Goal: Task Accomplishment & Management: Manage account settings

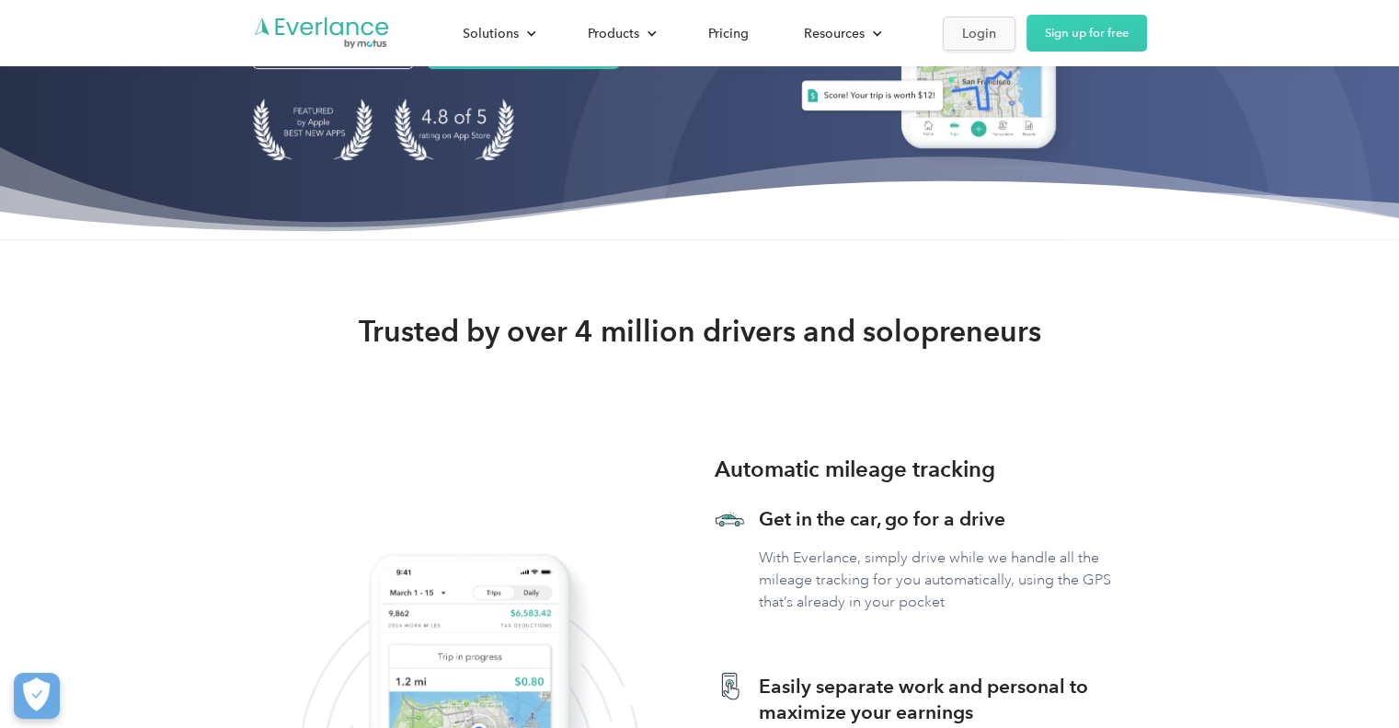
click at [986, 41] on div "Login" at bounding box center [979, 33] width 34 height 23
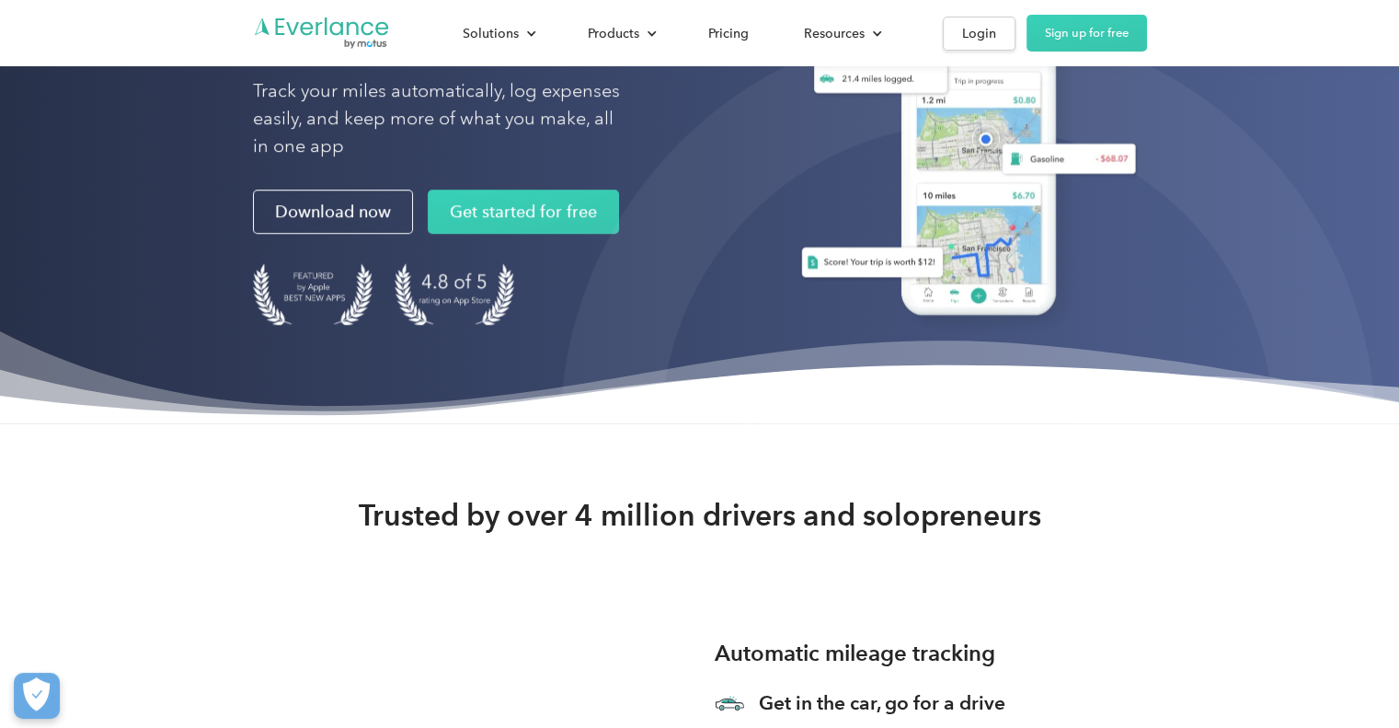
scroll to position [7, 0]
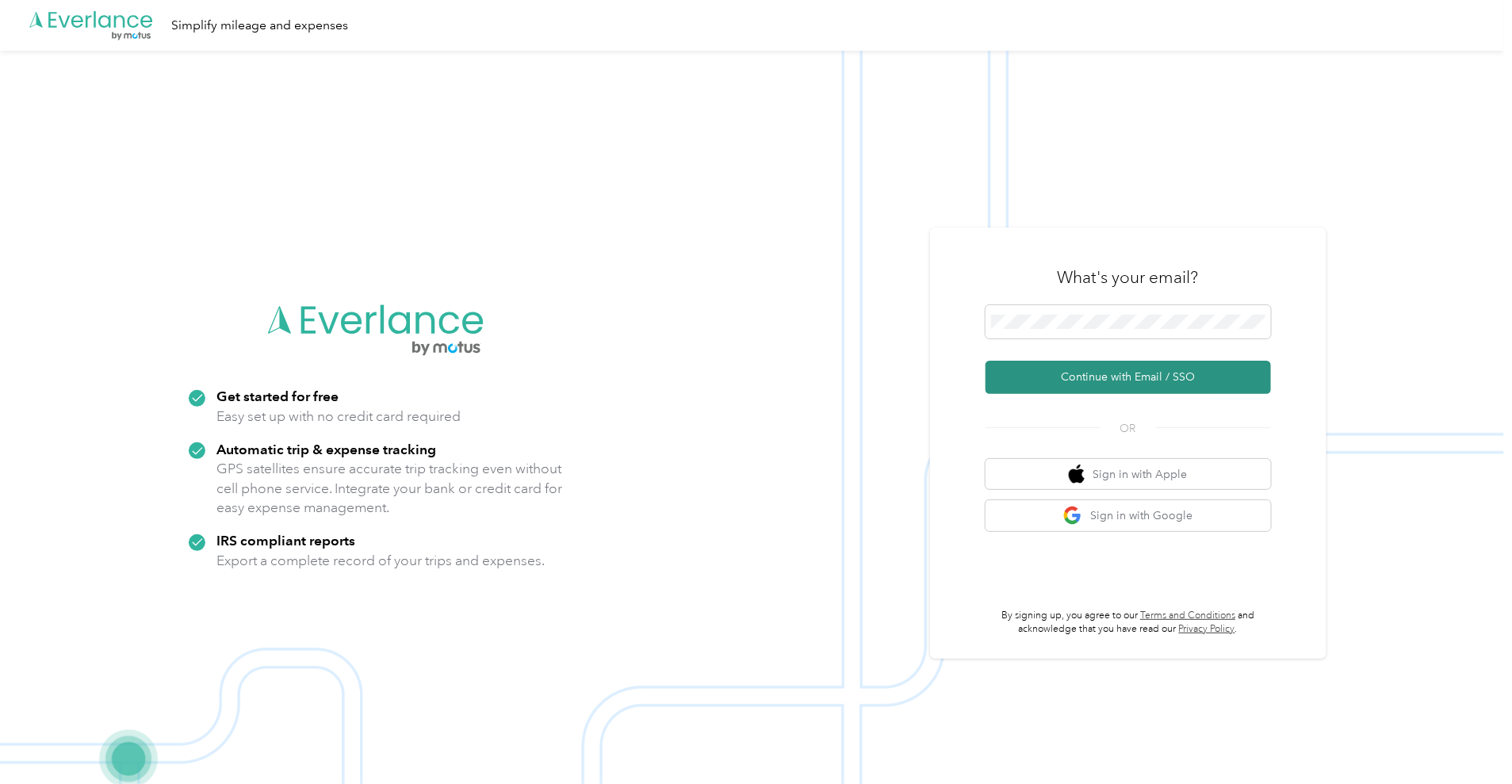
click at [1124, 366] on button "Continue with Email / SSO" at bounding box center [1128, 377] width 285 height 34
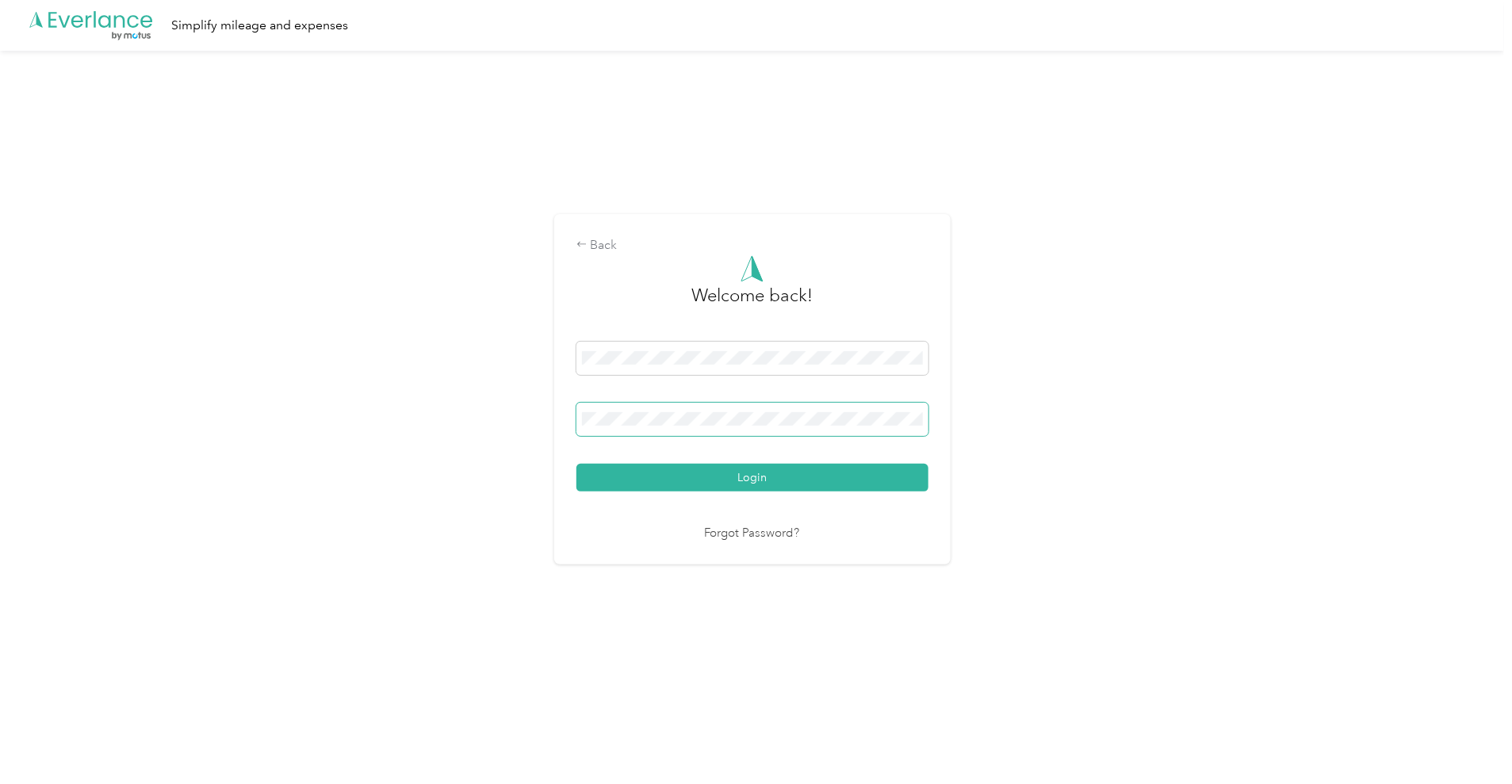
click at [648, 427] on span at bounding box center [753, 419] width 352 height 34
click at [653, 404] on span at bounding box center [753, 419] width 352 height 34
click at [728, 475] on button "Login" at bounding box center [753, 477] width 352 height 28
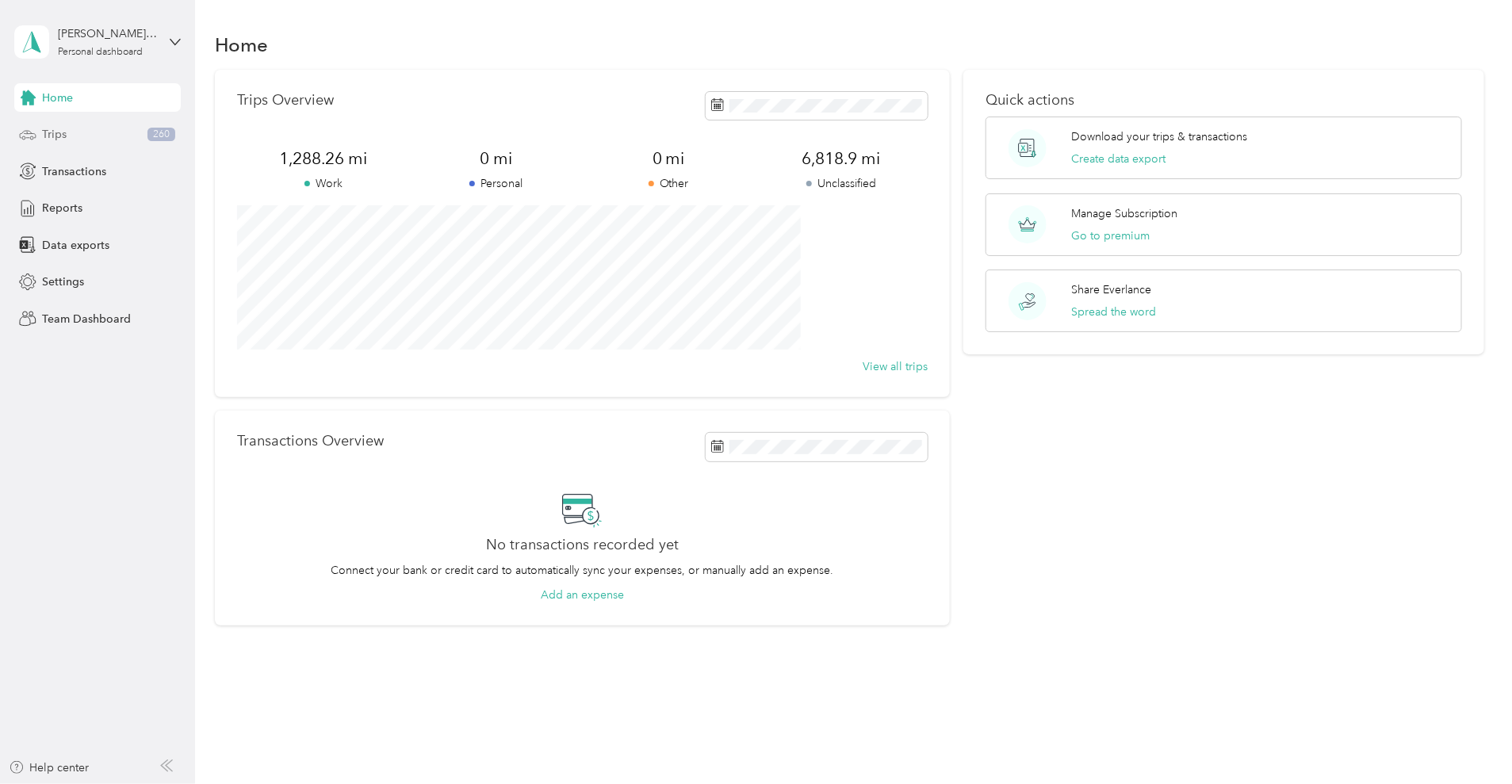
click at [79, 128] on div "Trips 260" at bounding box center [97, 134] width 166 height 28
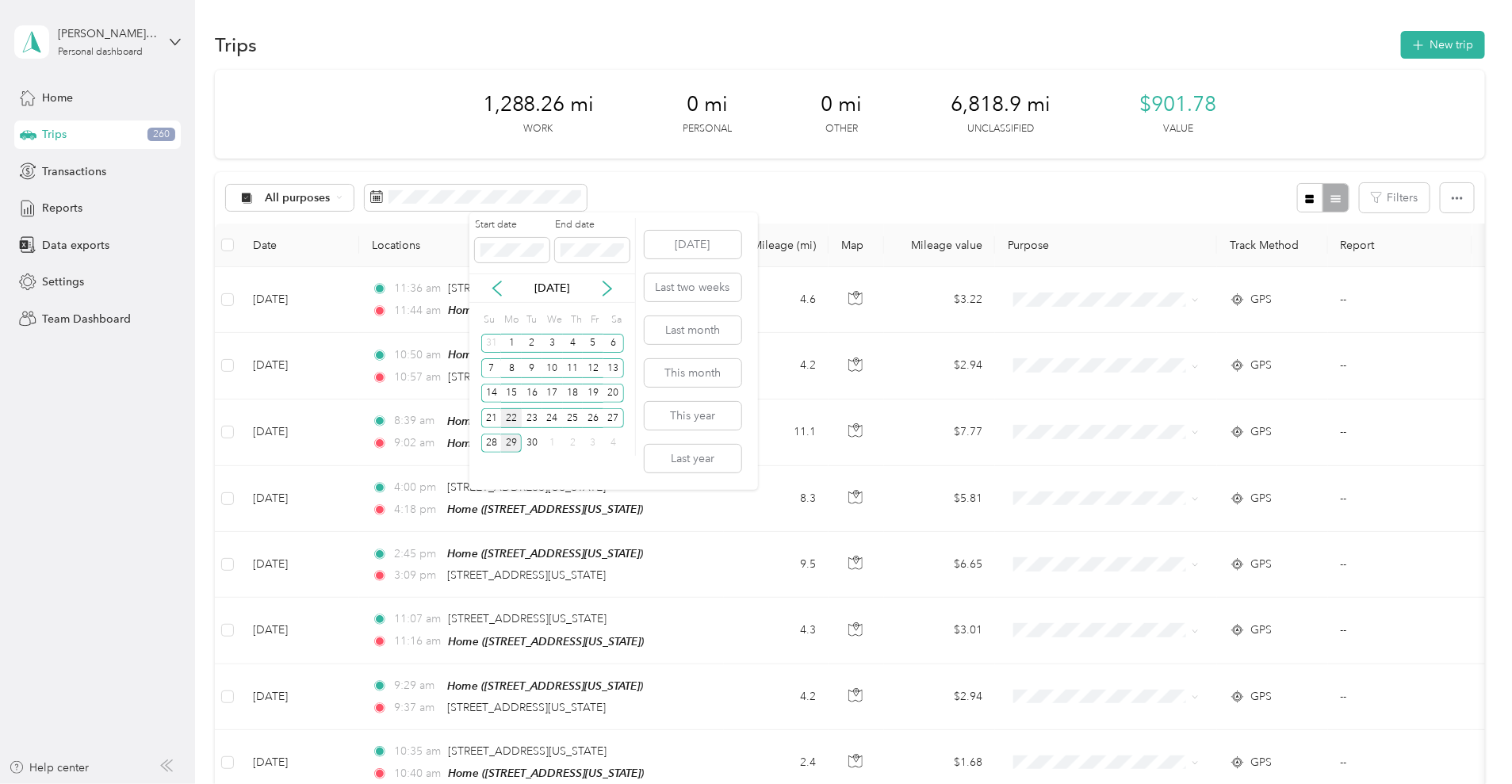
click at [510, 423] on div "22" at bounding box center [511, 418] width 21 height 20
click at [578, 422] on div "25" at bounding box center [573, 418] width 21 height 20
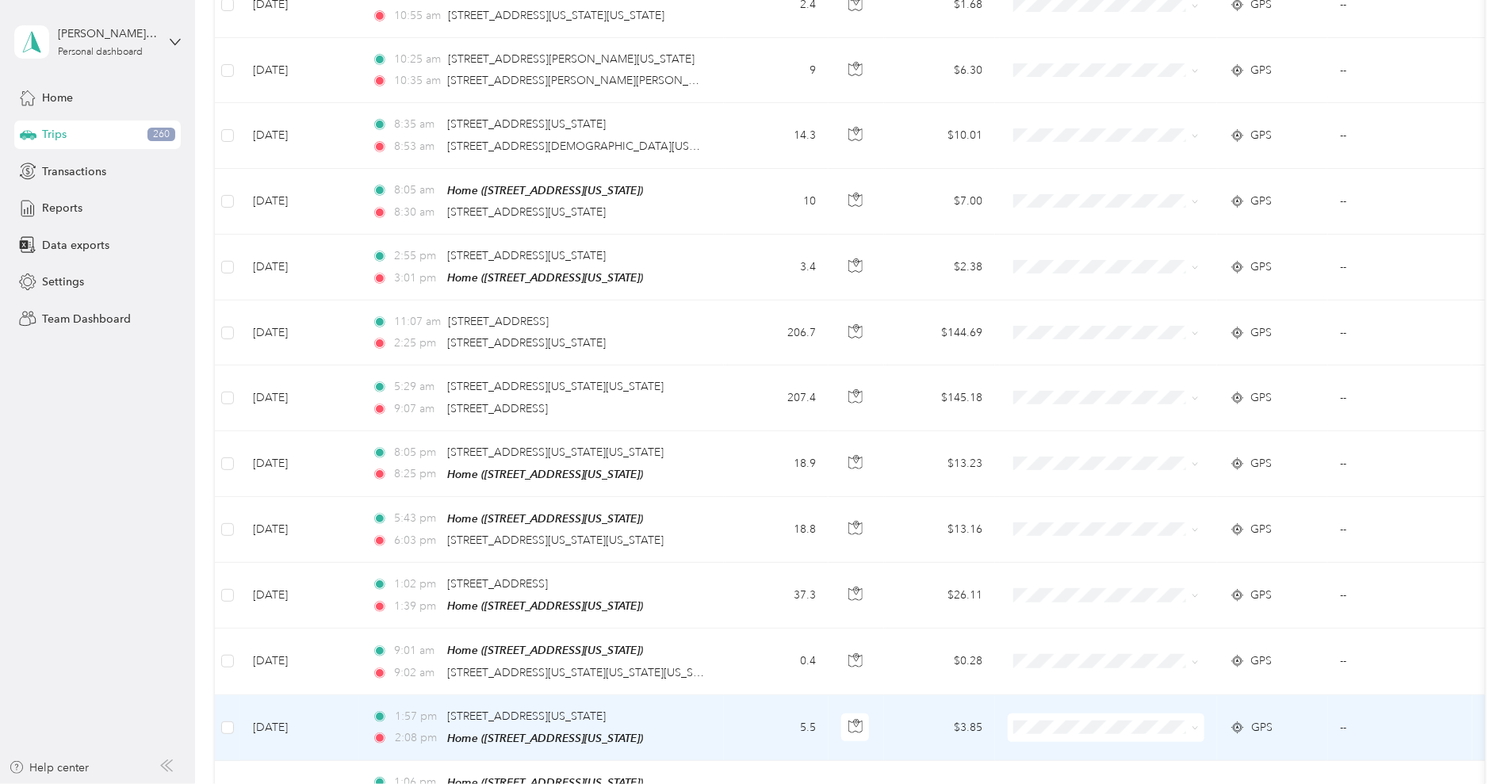
scroll to position [694, 0]
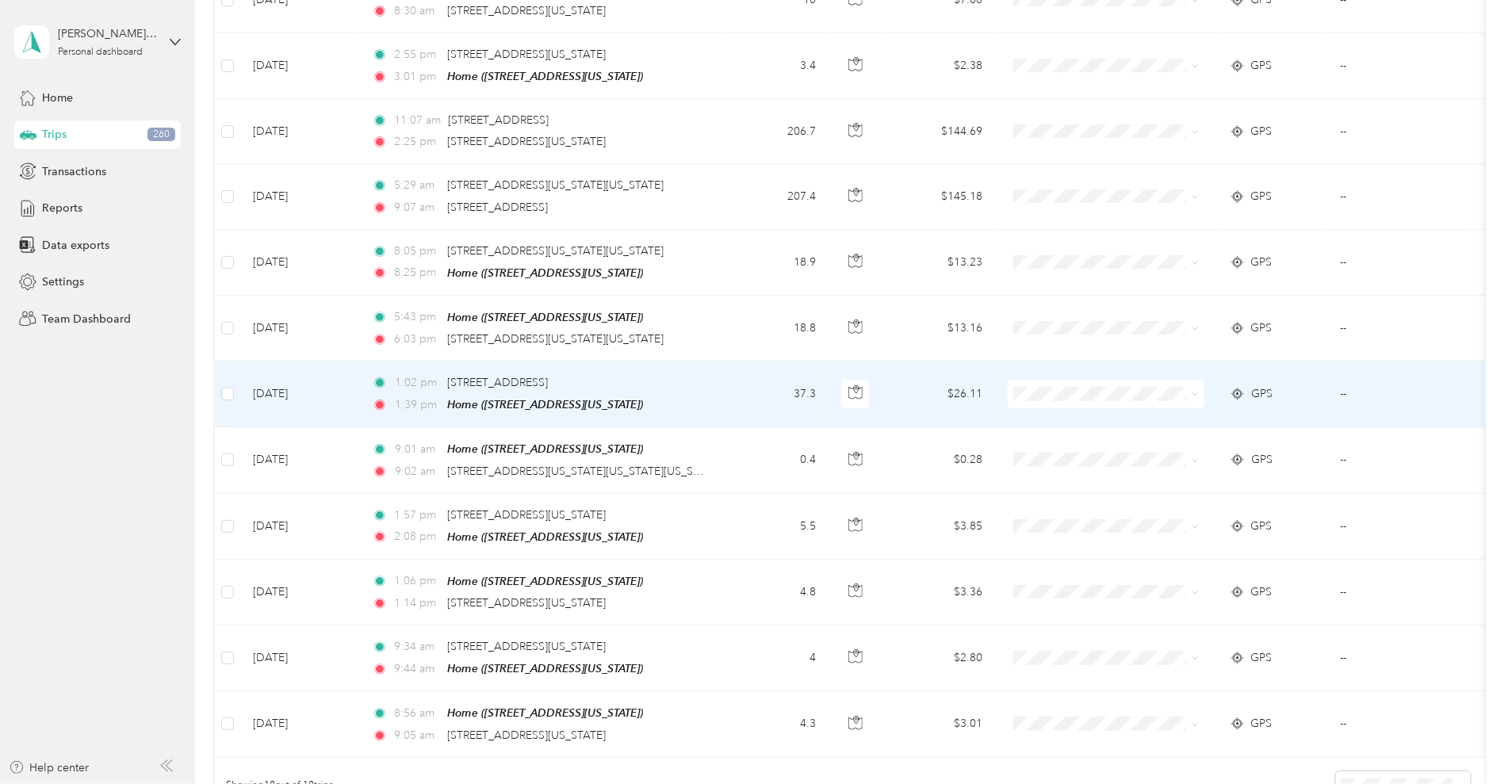
click at [241, 391] on td at bounding box center [227, 394] width 25 height 65
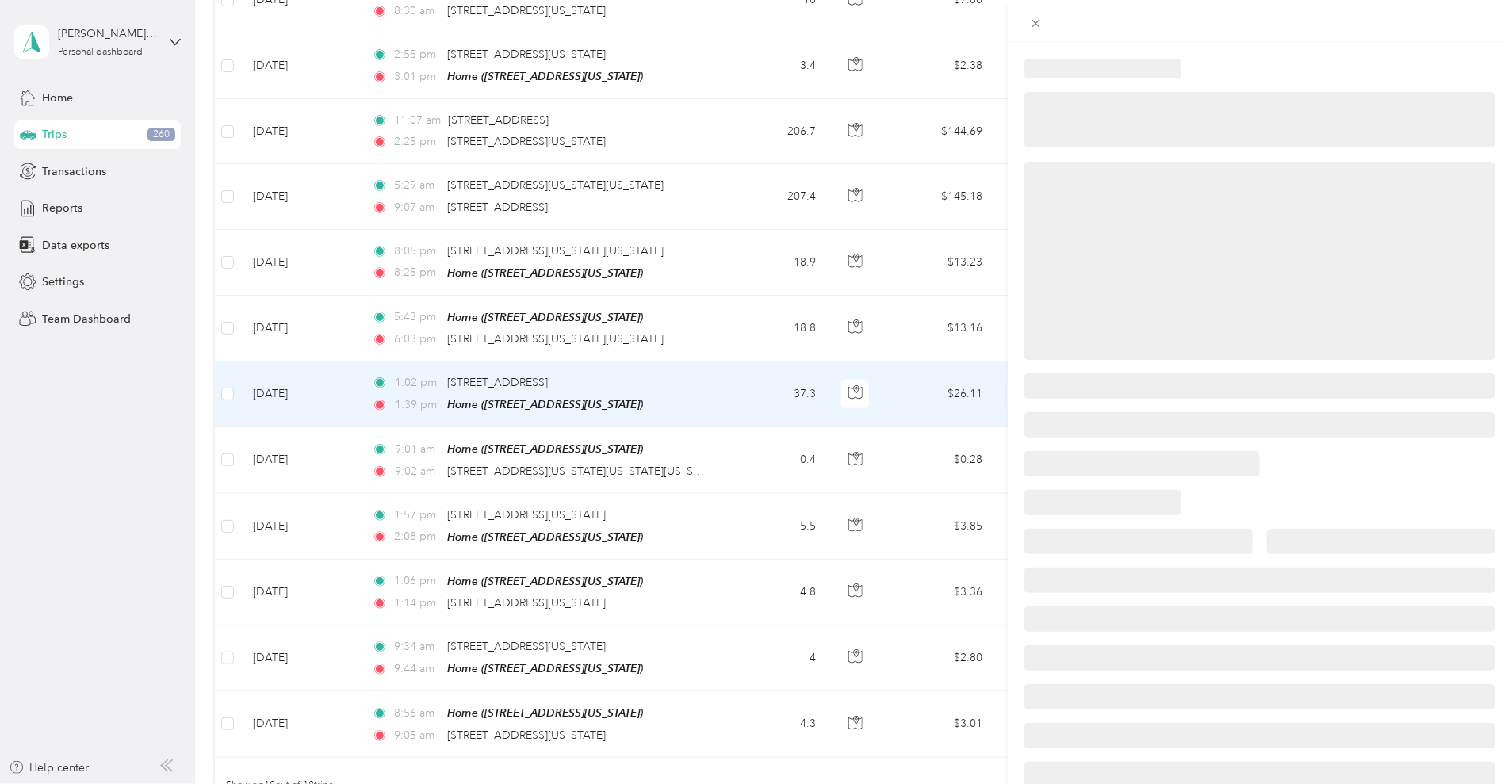
click at [334, 393] on div at bounding box center [756, 392] width 1512 height 784
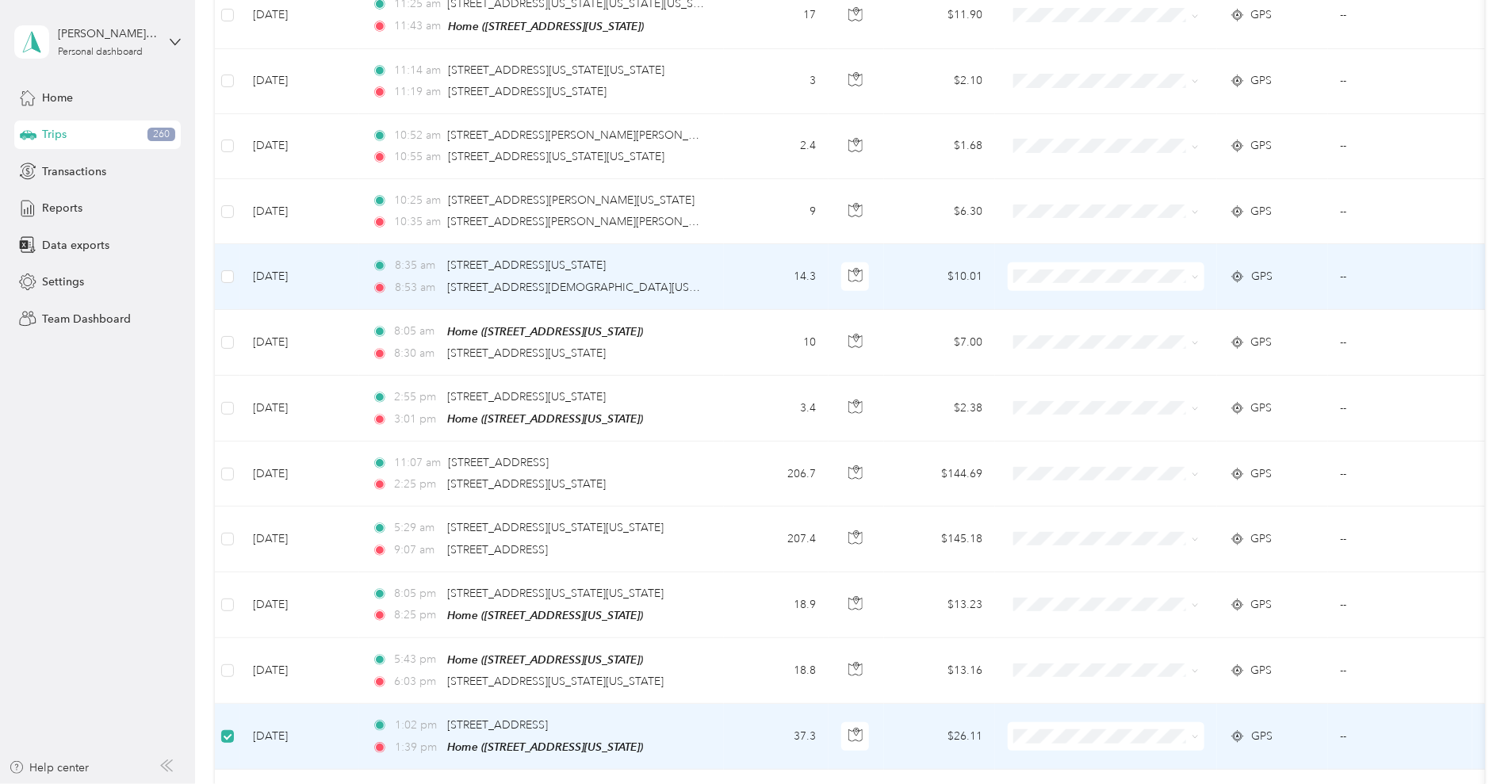
scroll to position [495, 0]
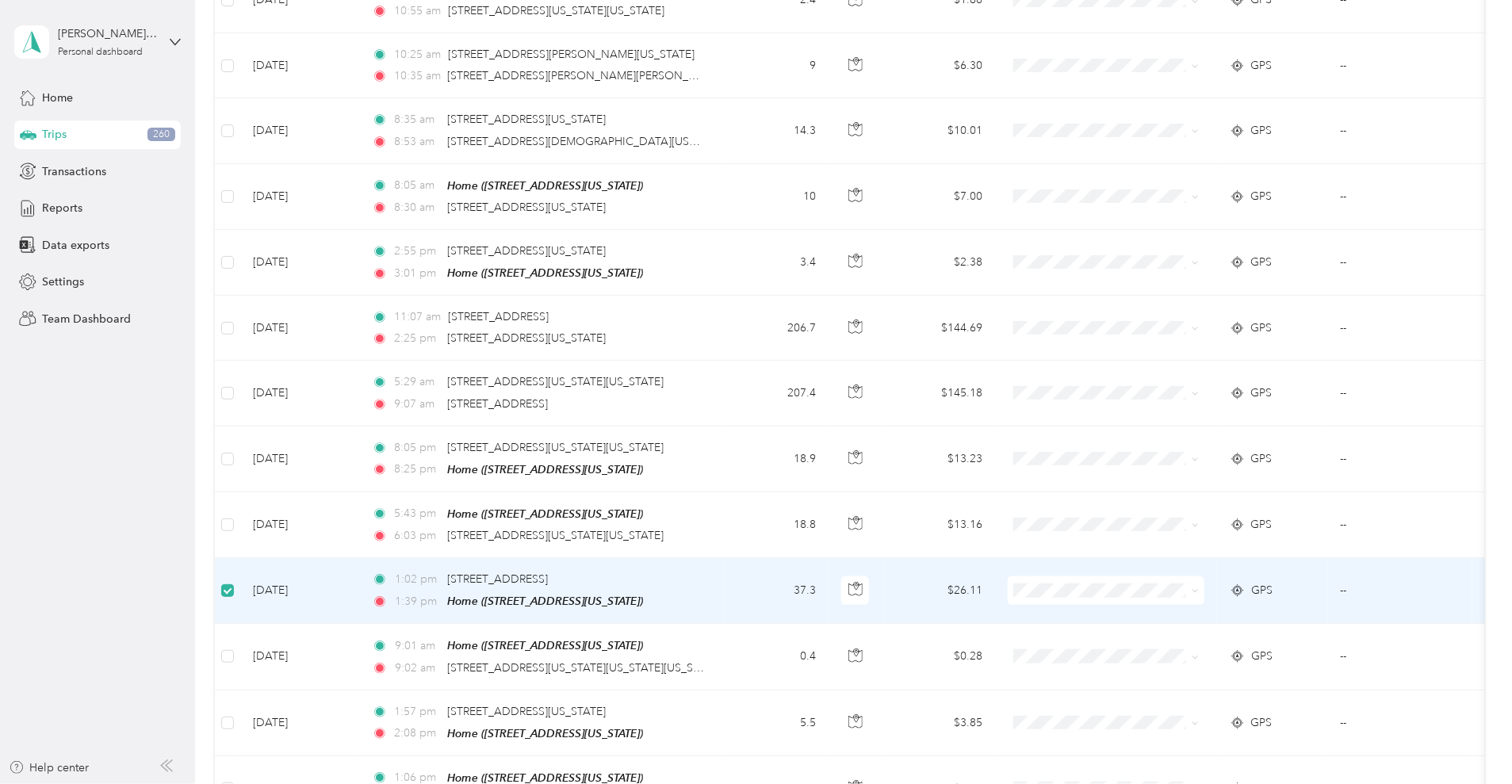
click at [690, 587] on div "1:02 pm 279–361 N Interstate Dr, Norman, OK 1:39 pm Home (9328 NW 85th St, Yuko…" at bounding box center [538, 590] width 333 height 40
click at [828, 590] on td "37.3" at bounding box center [776, 591] width 104 height 65
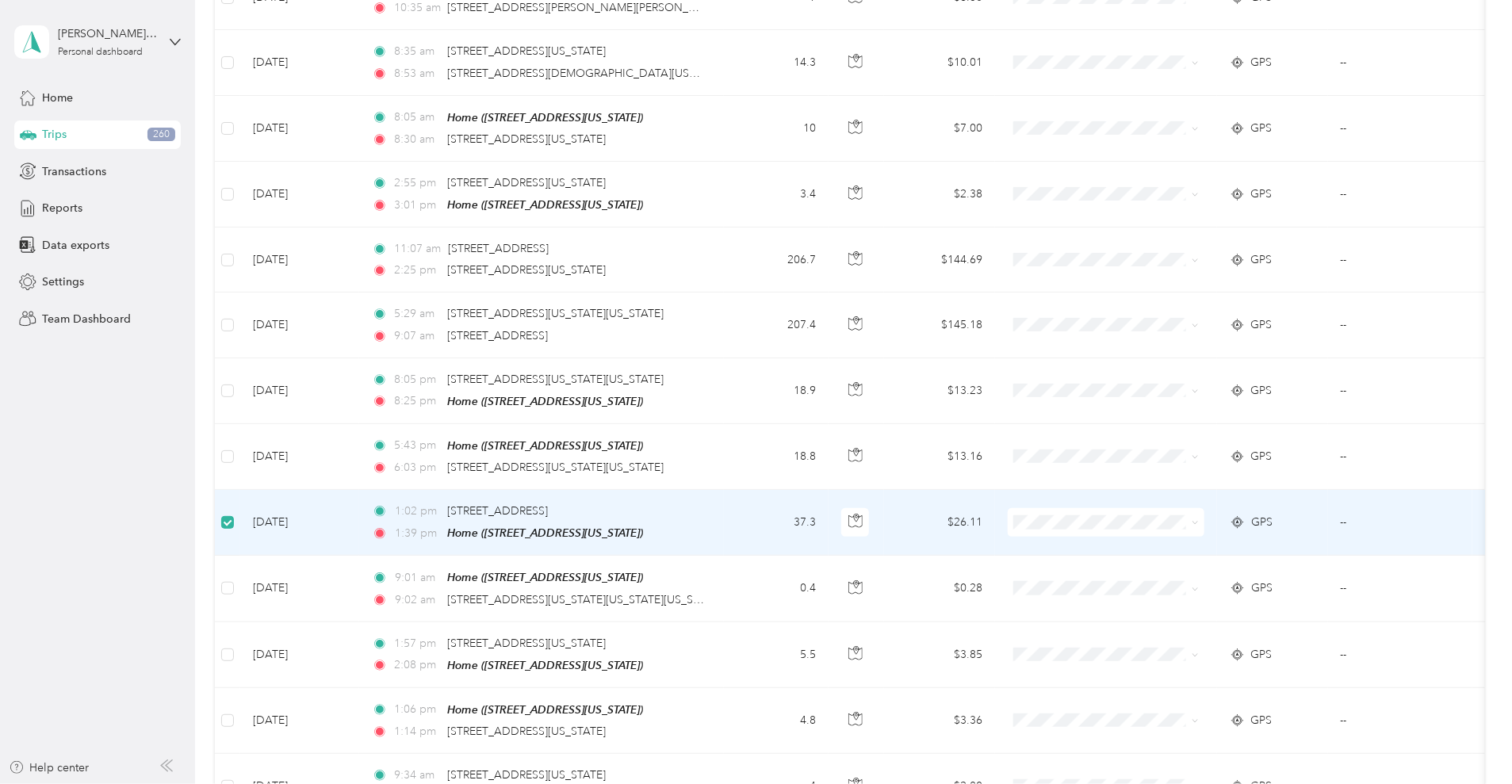
scroll to position [594, 0]
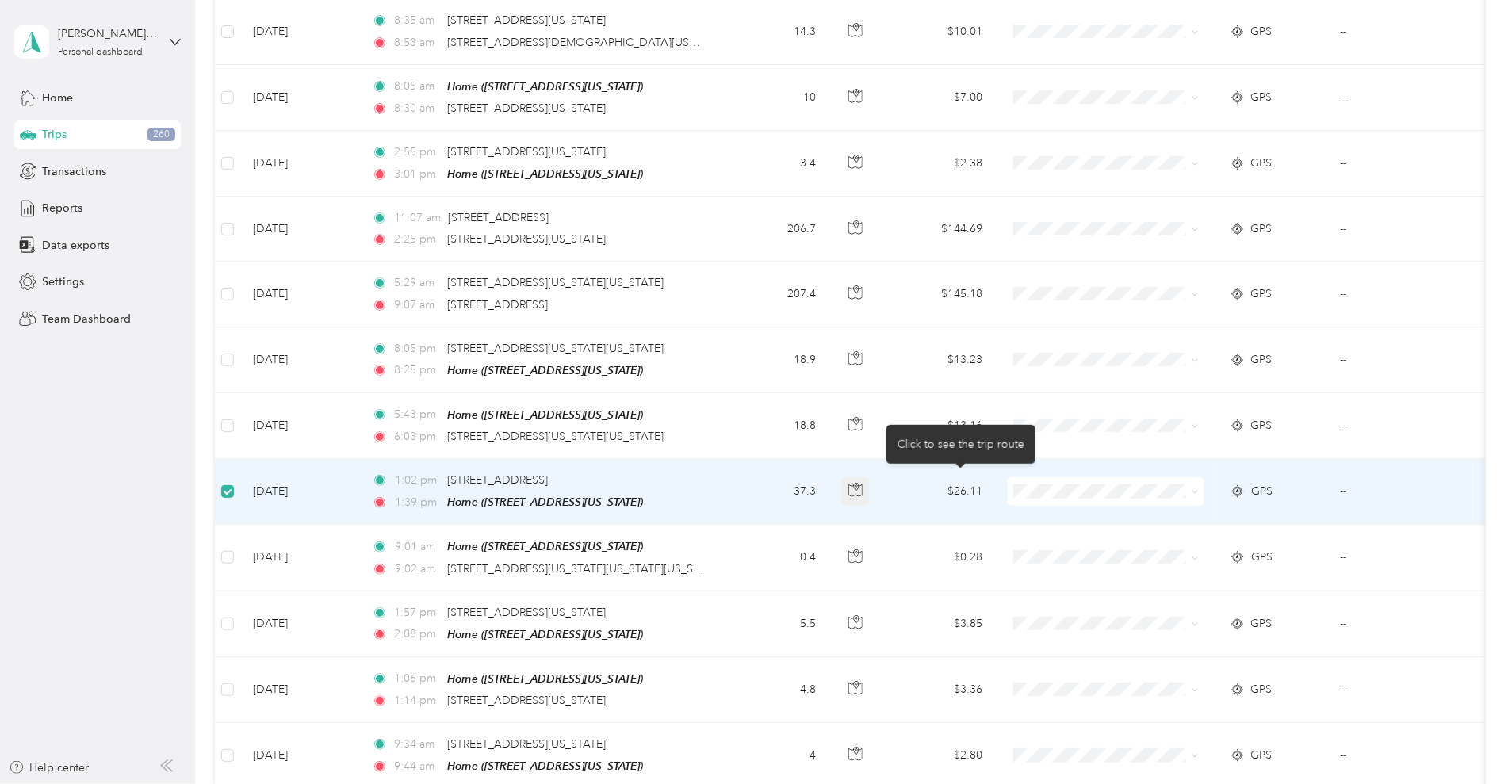
click at [863, 491] on icon "button" at bounding box center [855, 489] width 15 height 15
click at [828, 507] on td "37.3" at bounding box center [776, 492] width 104 height 65
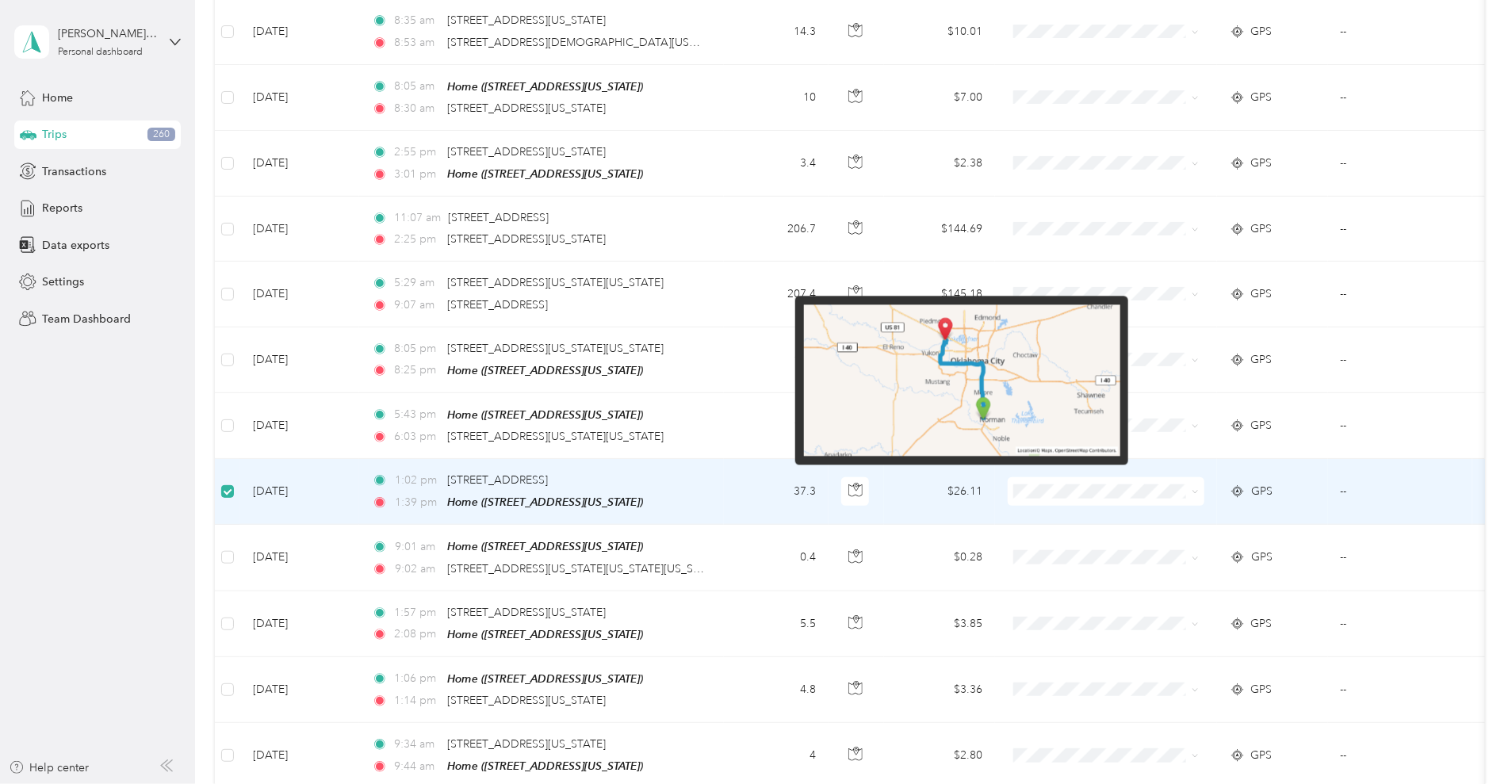
click at [828, 507] on td "37.3" at bounding box center [776, 492] width 104 height 65
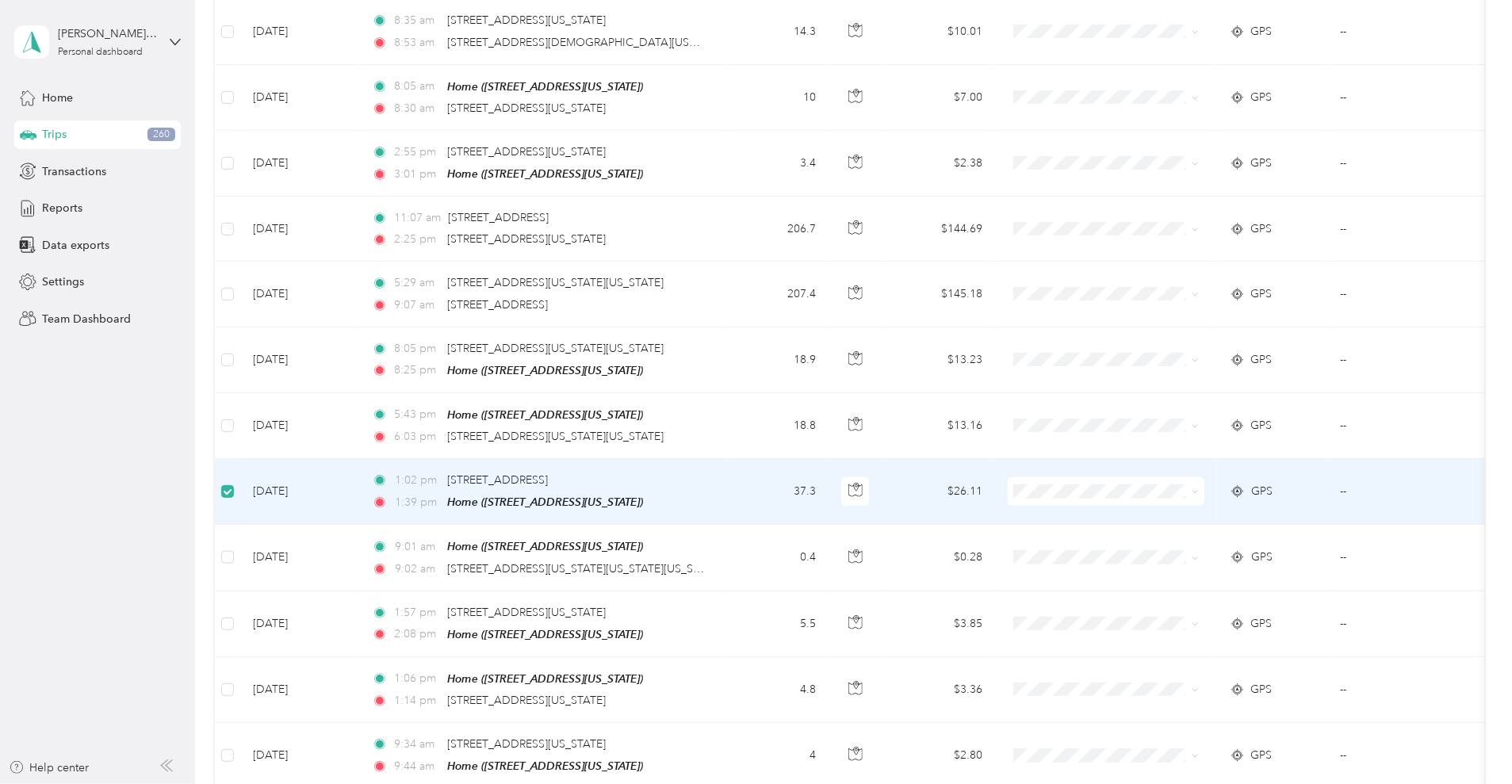
click at [828, 507] on td "37.3" at bounding box center [776, 492] width 104 height 65
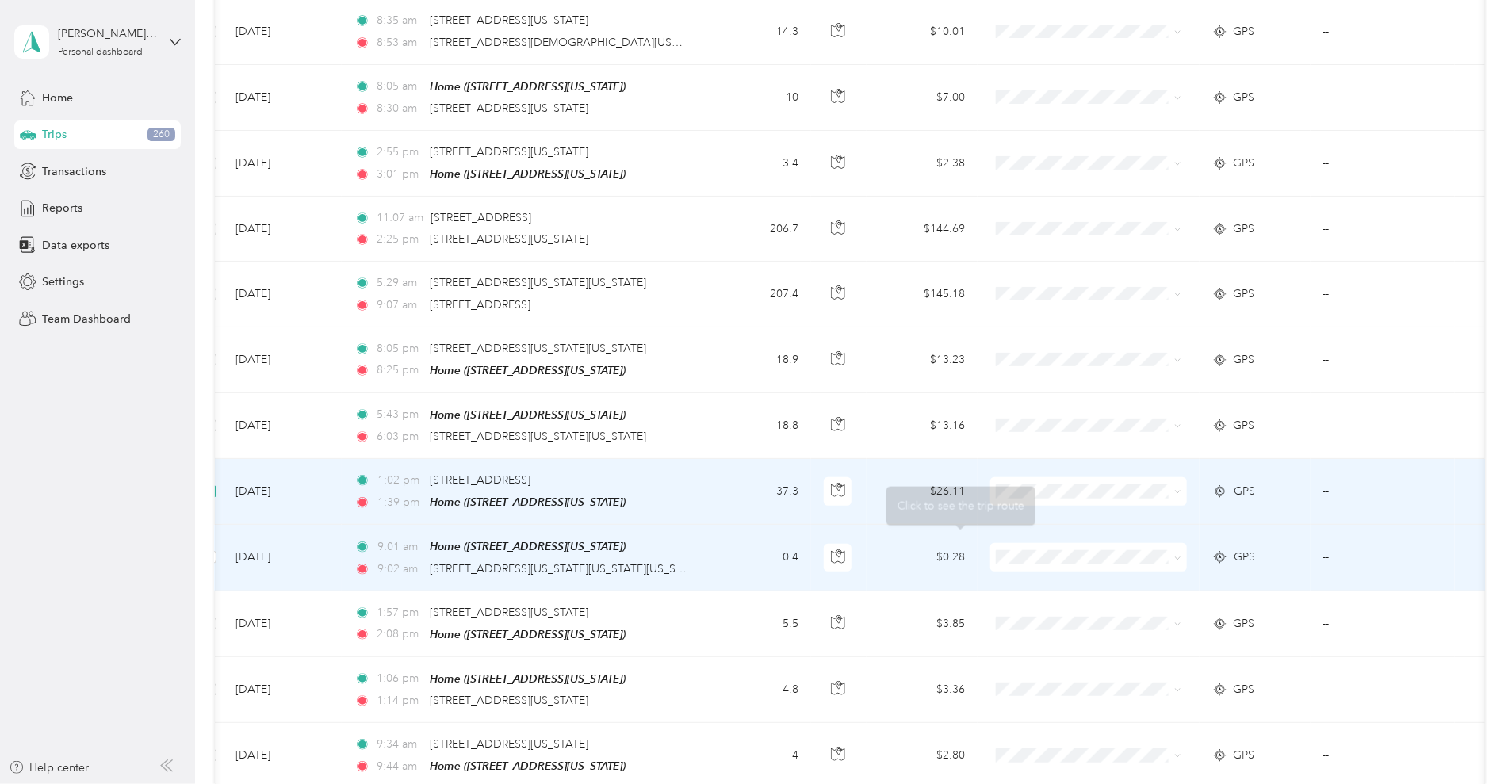
scroll to position [0, 260]
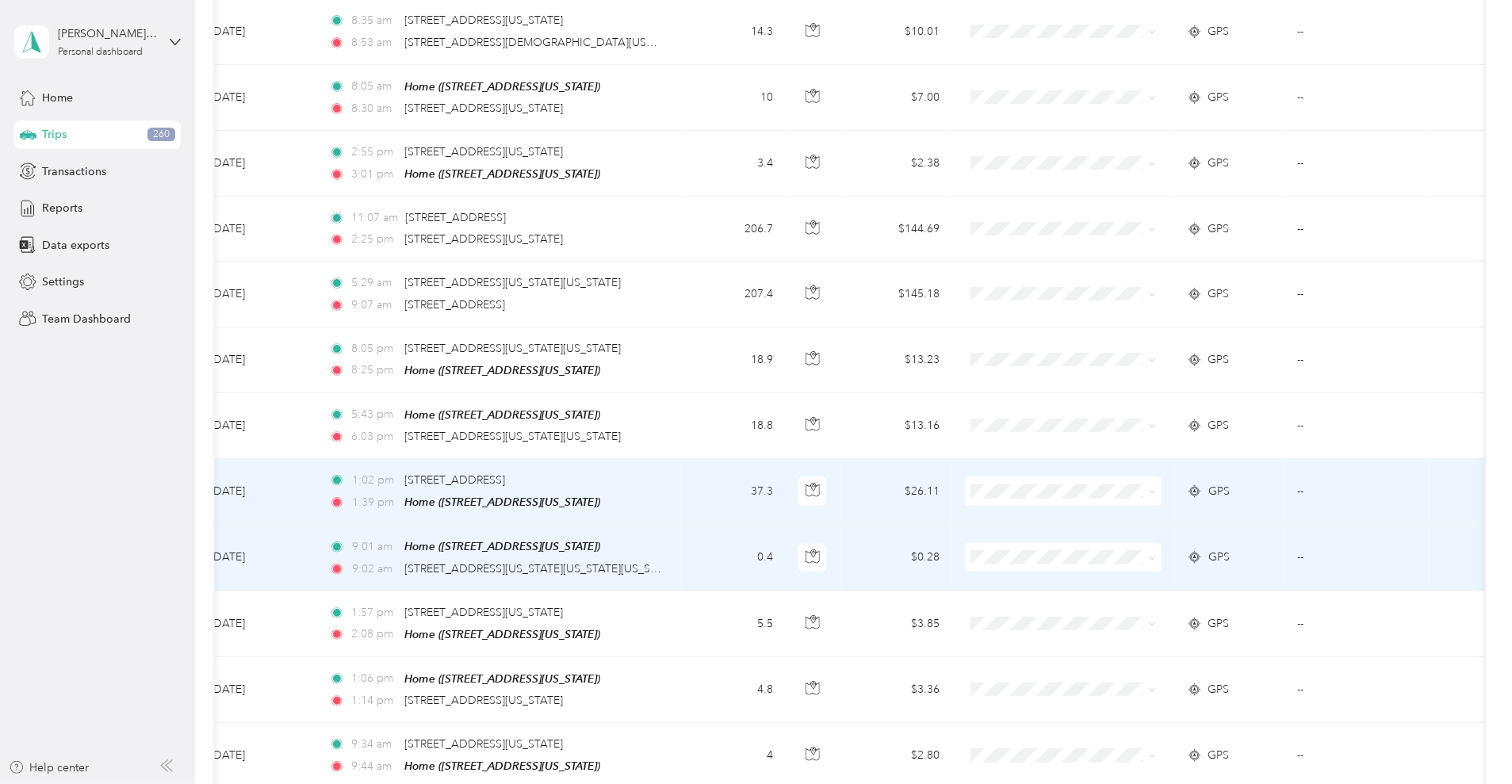
drag, startPoint x: 1003, startPoint y: 534, endPoint x: 1274, endPoint y: 503, distance: 272.8
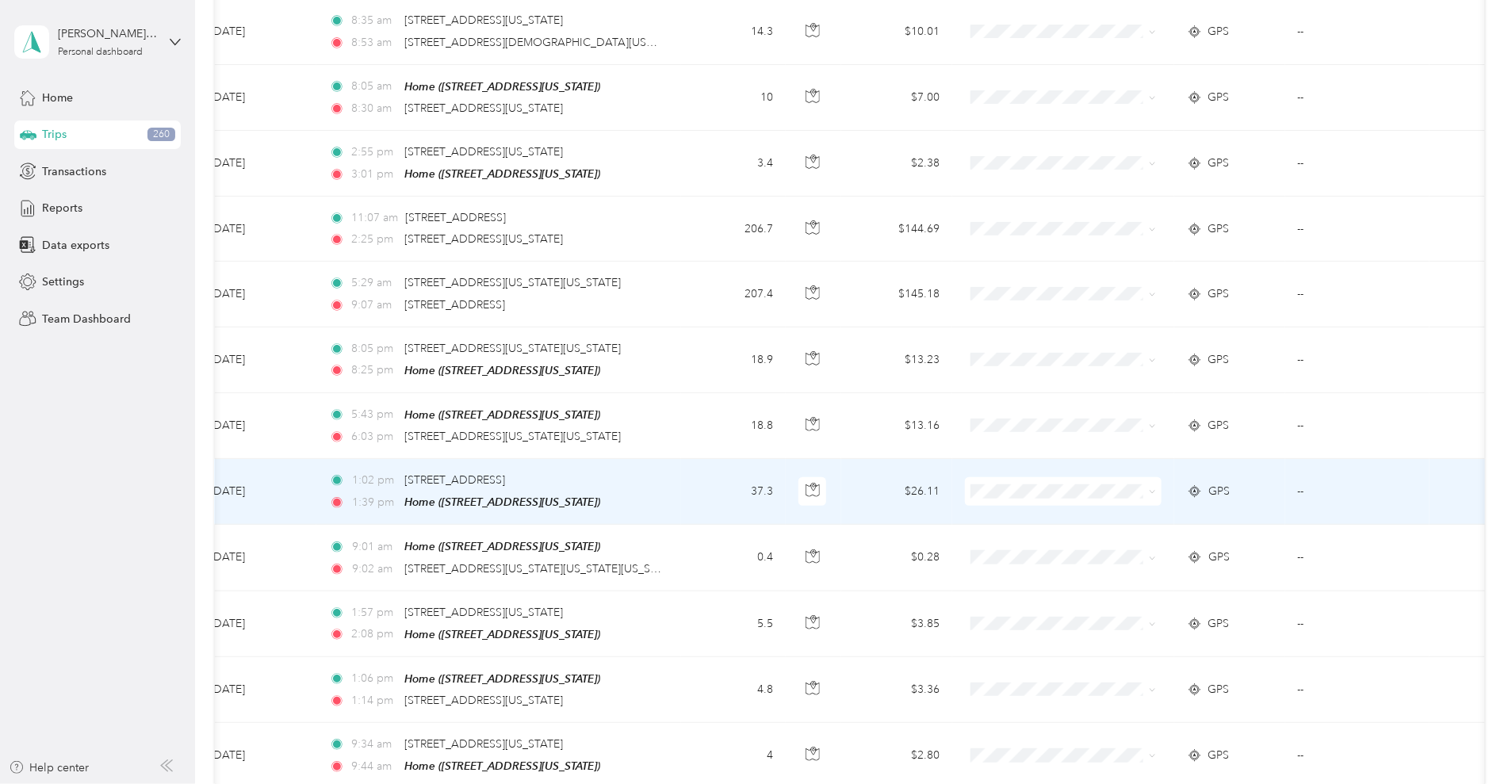
click at [1285, 490] on td "--" at bounding box center [1357, 492] width 144 height 65
click at [1187, 489] on icon at bounding box center [1195, 491] width 16 height 13
drag, startPoint x: 1104, startPoint y: 494, endPoint x: 710, endPoint y: 499, distance: 394.0
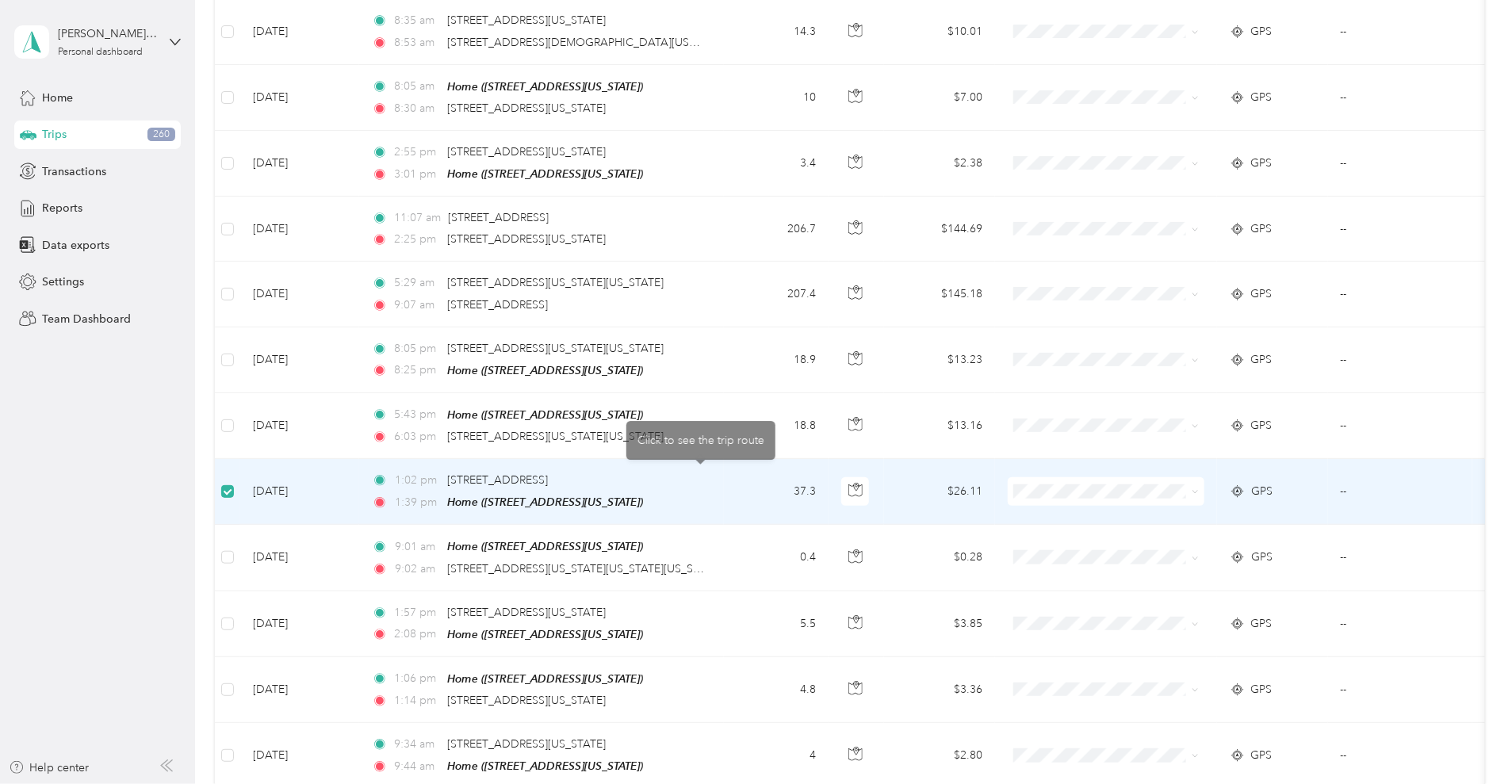
drag, startPoint x: 680, startPoint y: 500, endPoint x: 472, endPoint y: 490, distance: 208.2
click at [359, 482] on td "Sep 23, 2025" at bounding box center [300, 492] width 119 height 65
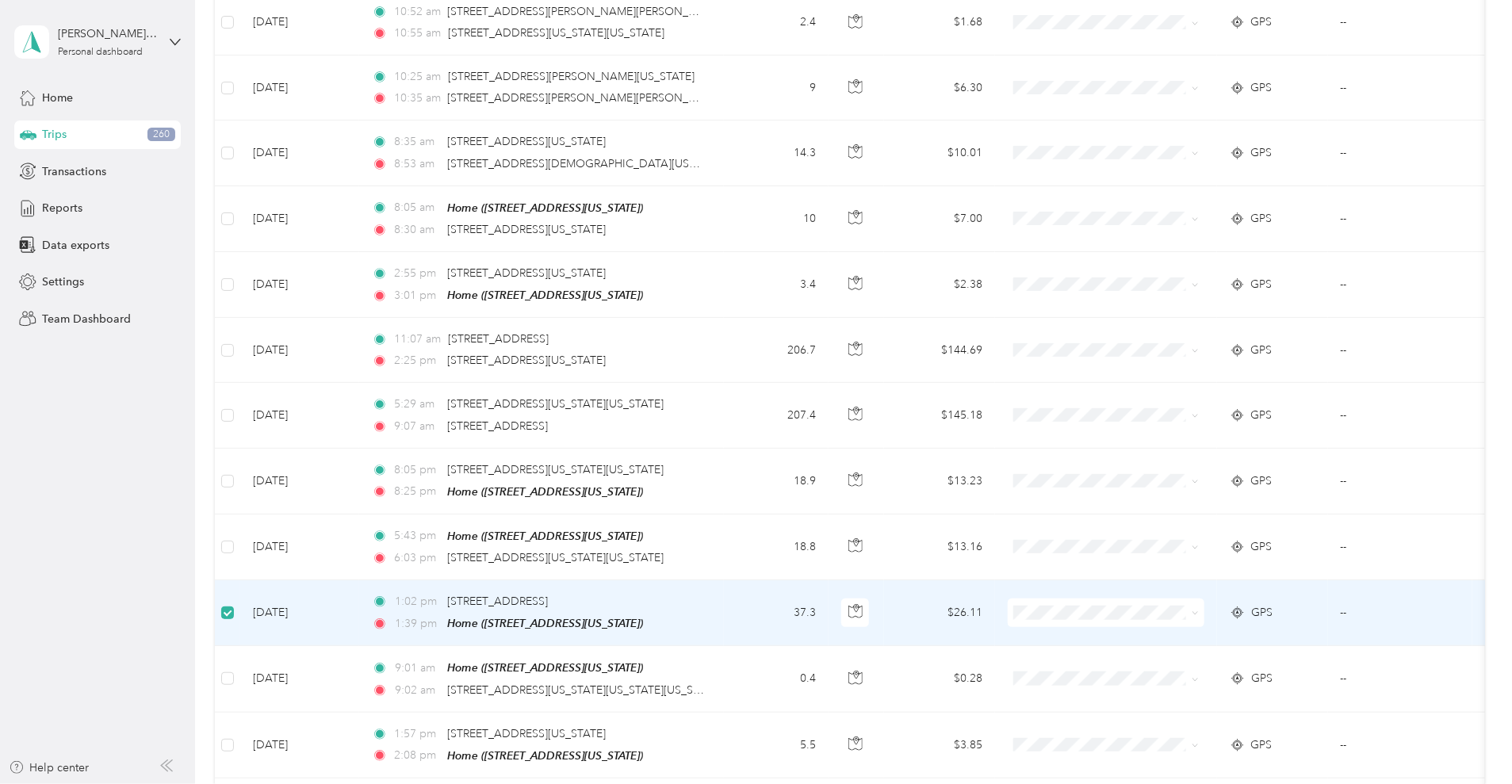
scroll to position [694, 0]
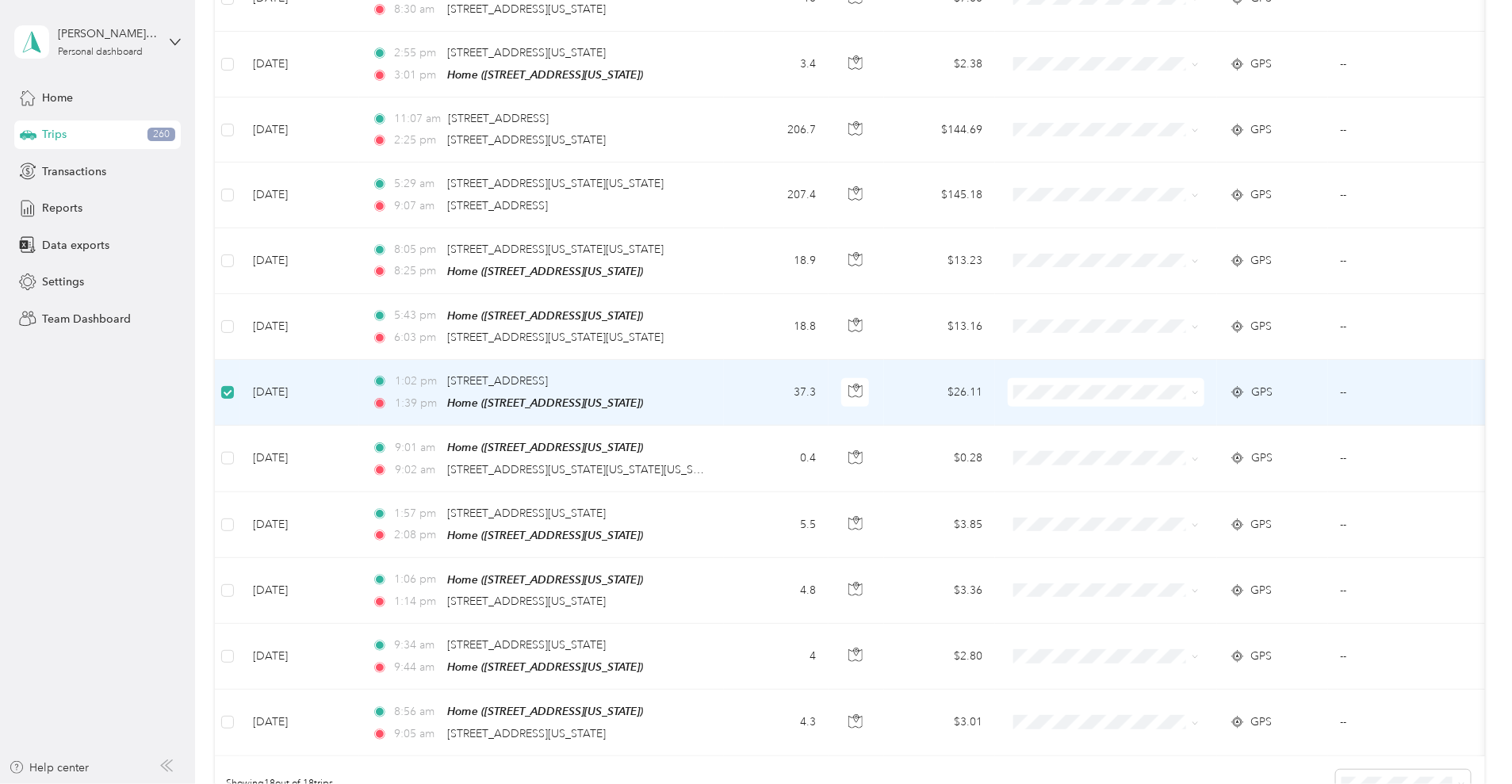
drag, startPoint x: 272, startPoint y: 490, endPoint x: 300, endPoint y: 465, distance: 37.5
click at [272, 490] on div "0 mi Work 0 mi Personal 0 mi Other 588.5 mi Unclassified $0 Value Classify Merg…" at bounding box center [850, 121] width 1271 height 1490
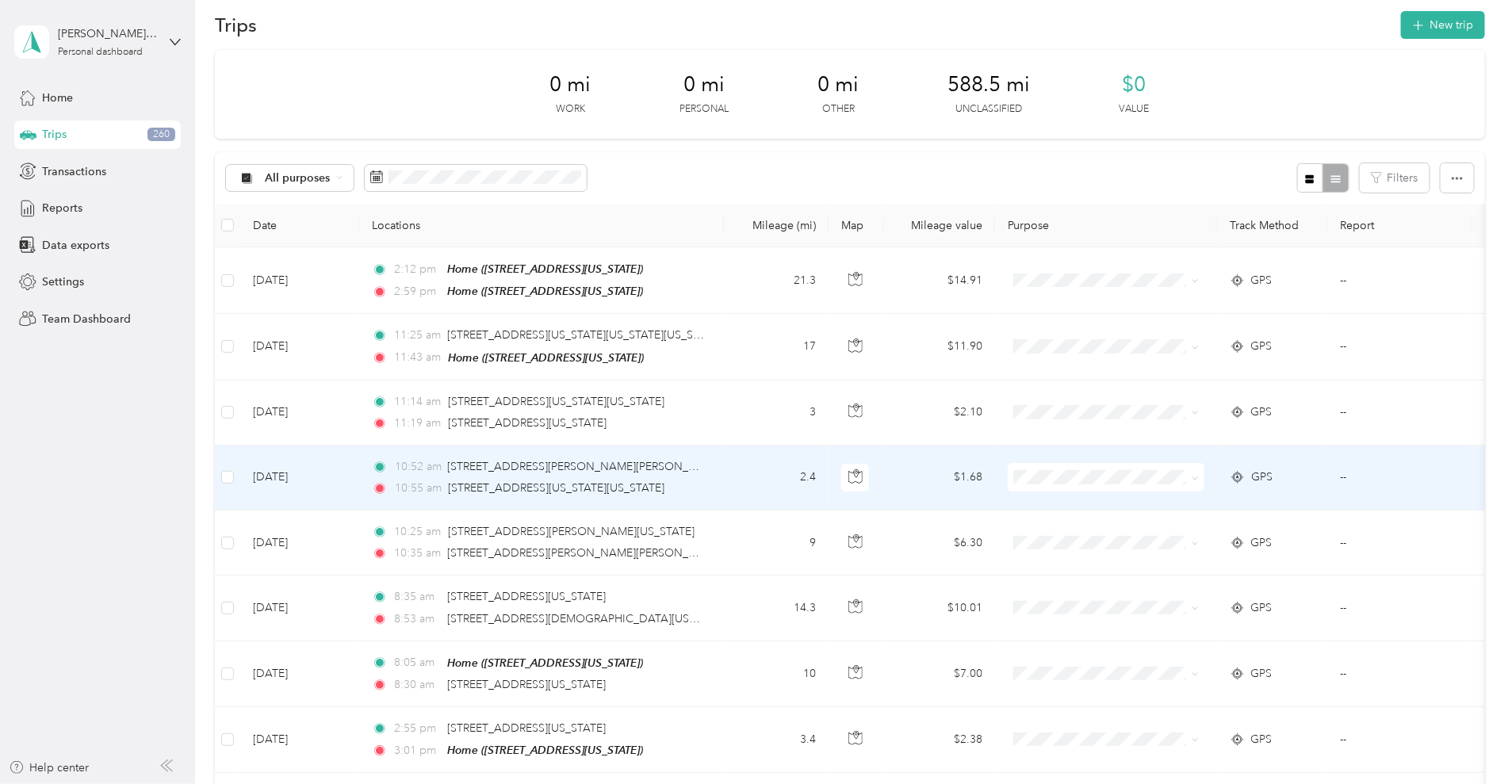
scroll to position [0, 0]
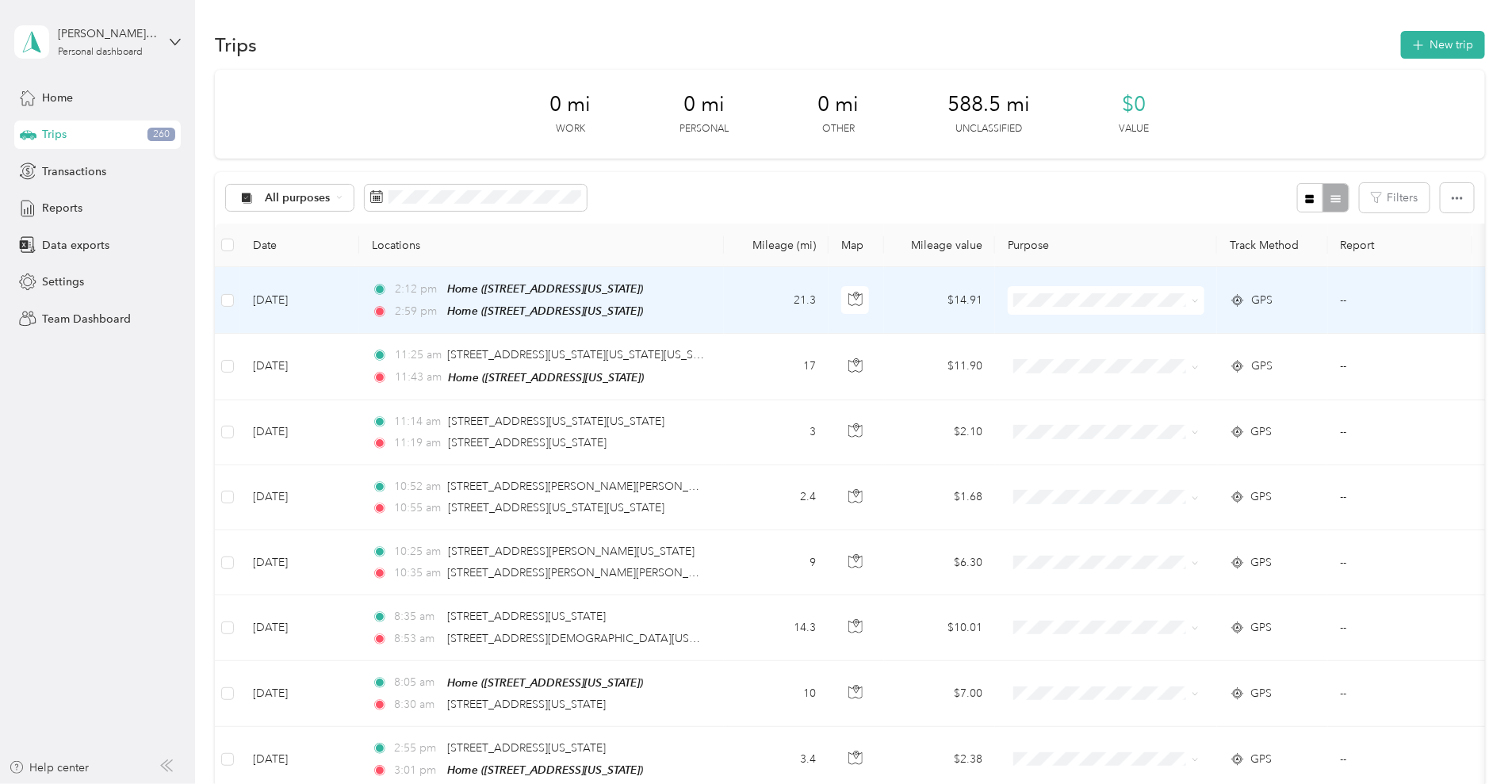
click at [828, 297] on td "21.3" at bounding box center [776, 300] width 104 height 66
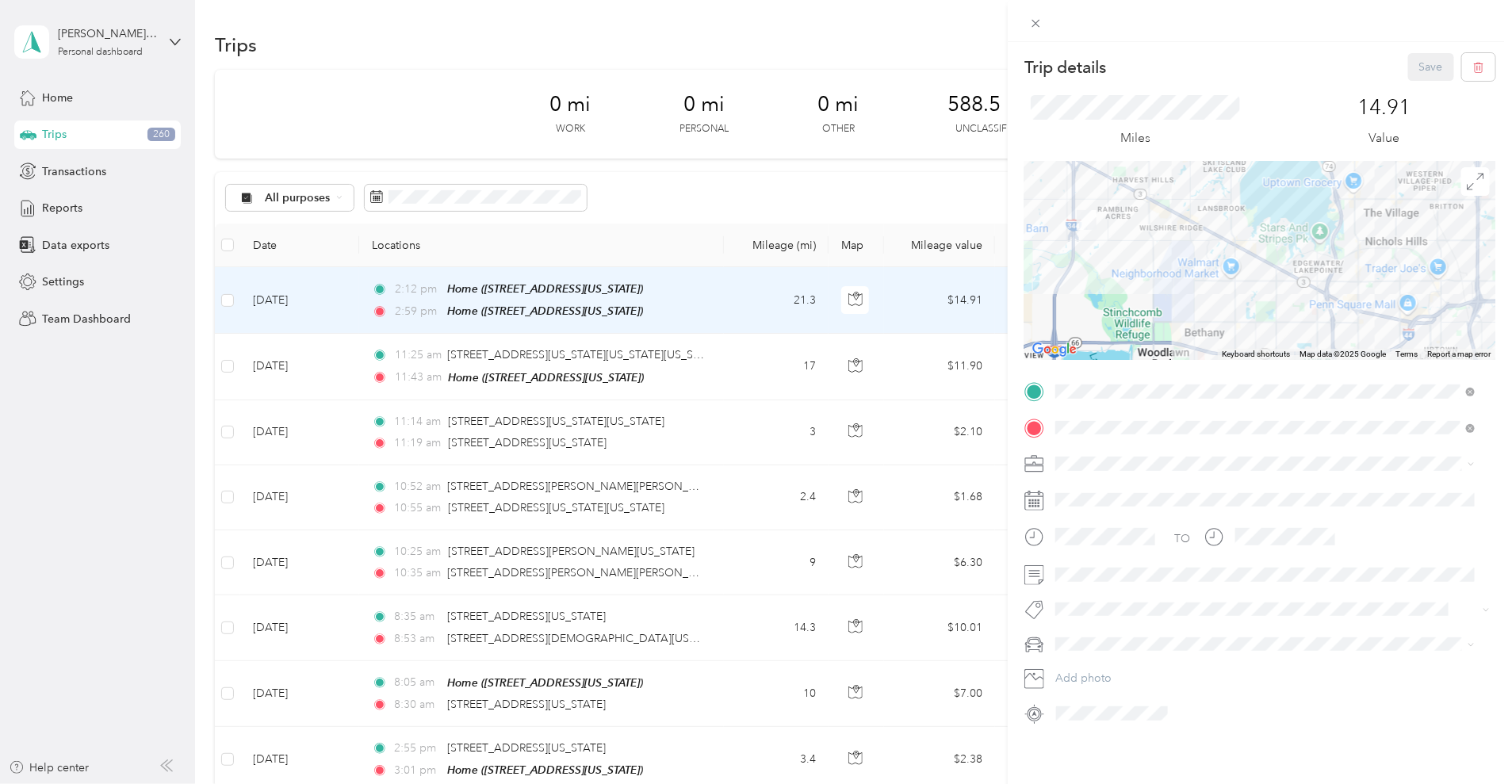
click at [887, 376] on div "Trip details Save This trip cannot be edited because it is either under review,…" at bounding box center [756, 392] width 1512 height 784
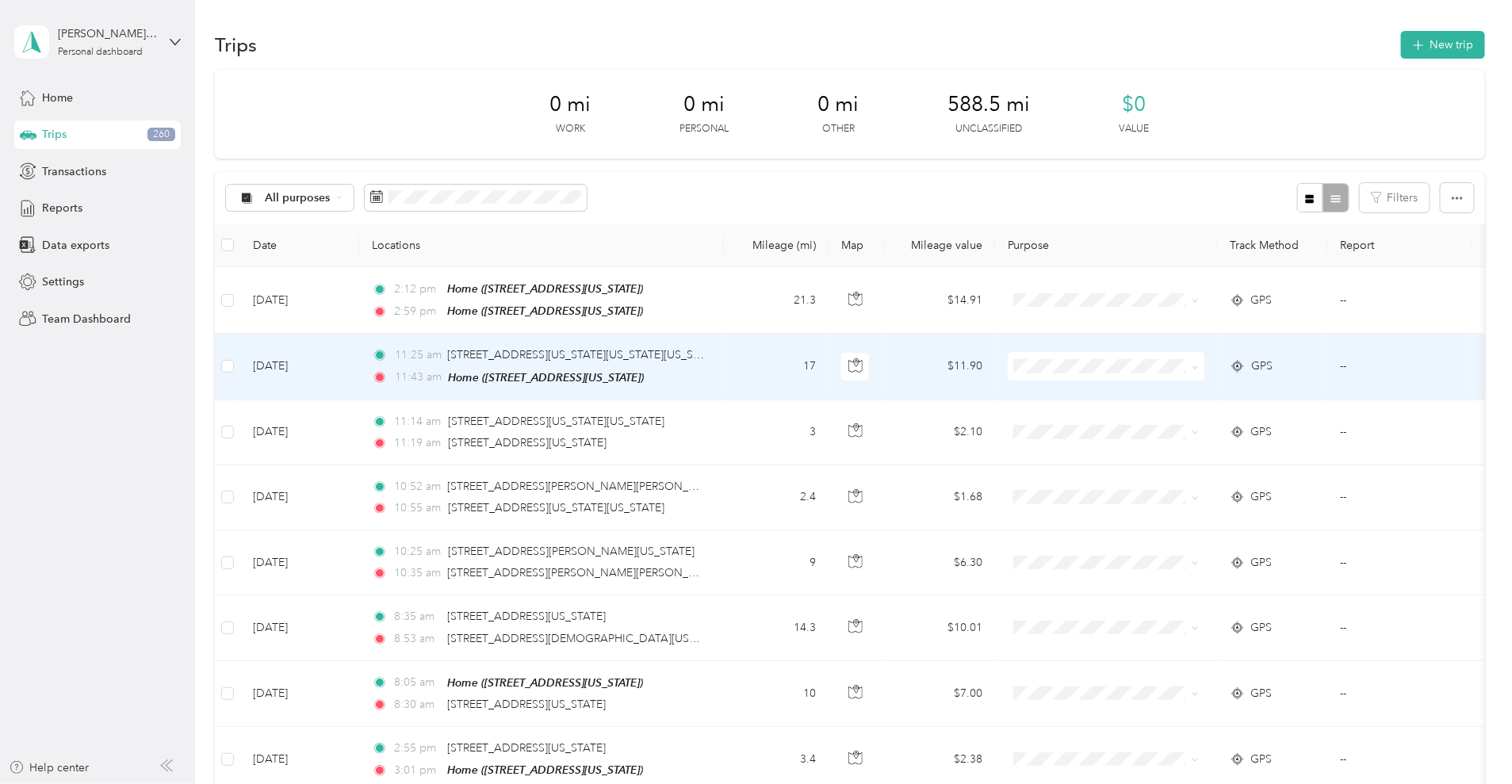
click at [828, 374] on td "17" at bounding box center [776, 366] width 104 height 65
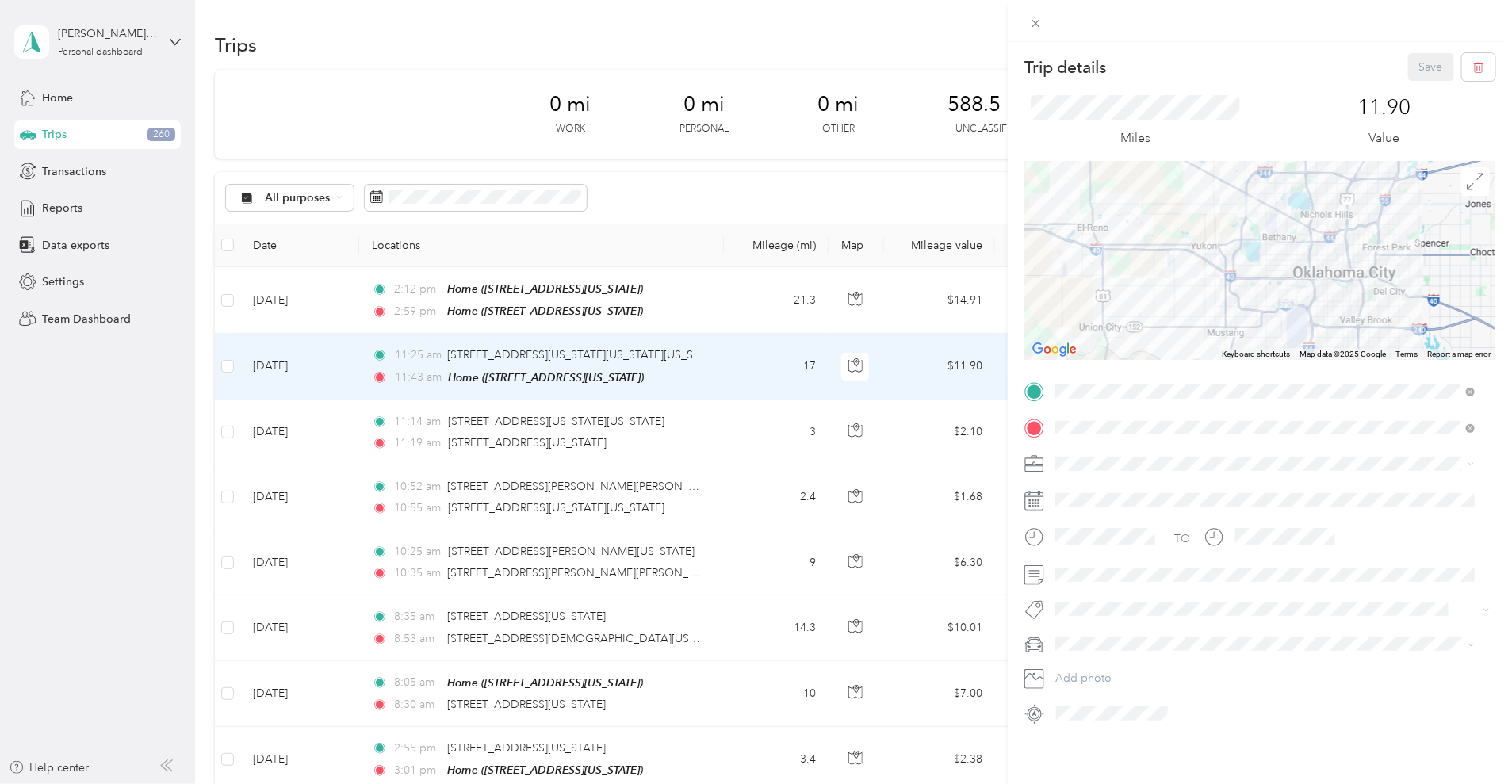
click at [845, 628] on div "Trip details Save This trip cannot be edited because it is either under review,…" at bounding box center [756, 392] width 1512 height 784
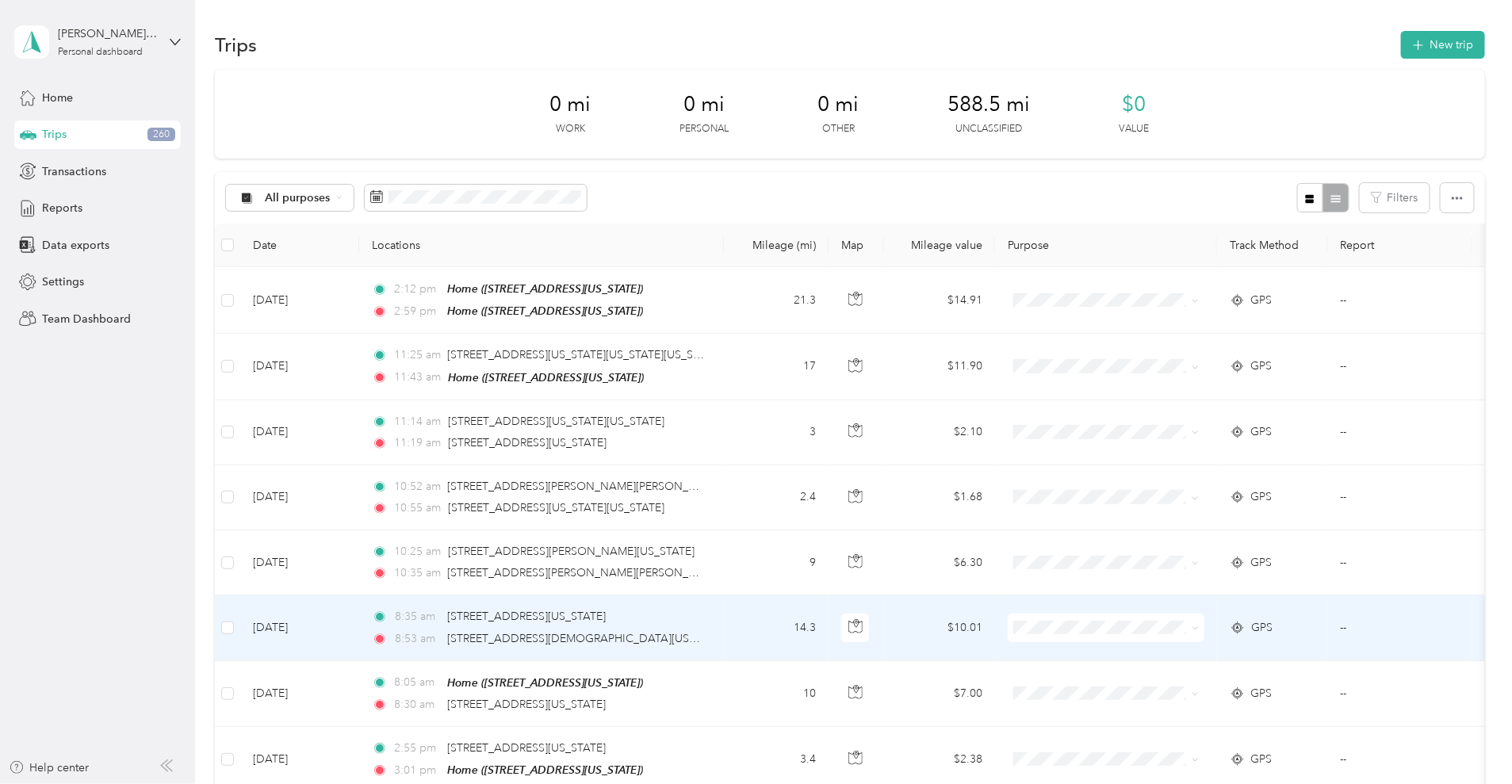
click at [828, 619] on td "14.3" at bounding box center [776, 627] width 104 height 65
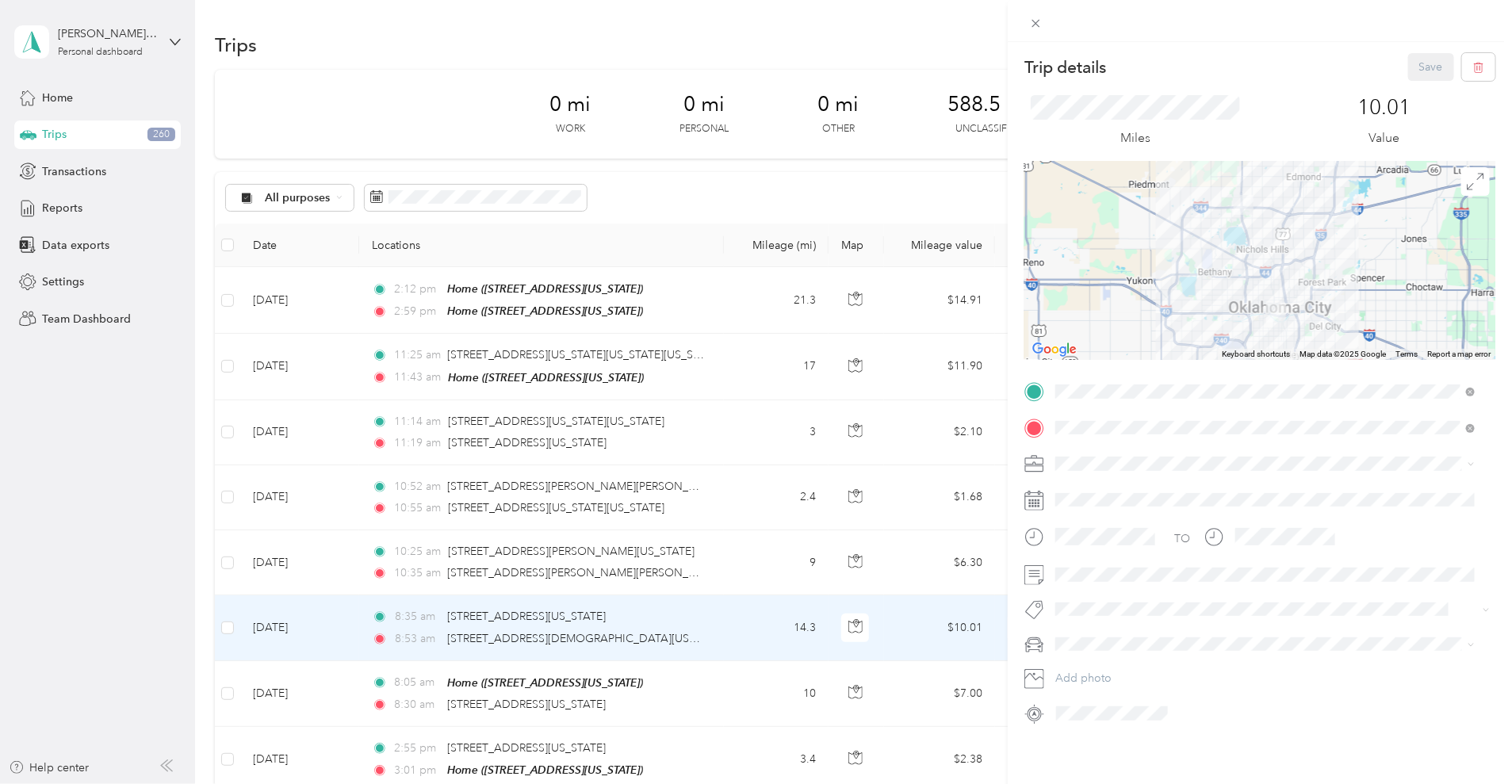
click at [200, 553] on div "Trip details Save This trip cannot be edited because it is either under review,…" at bounding box center [756, 392] width 1512 height 784
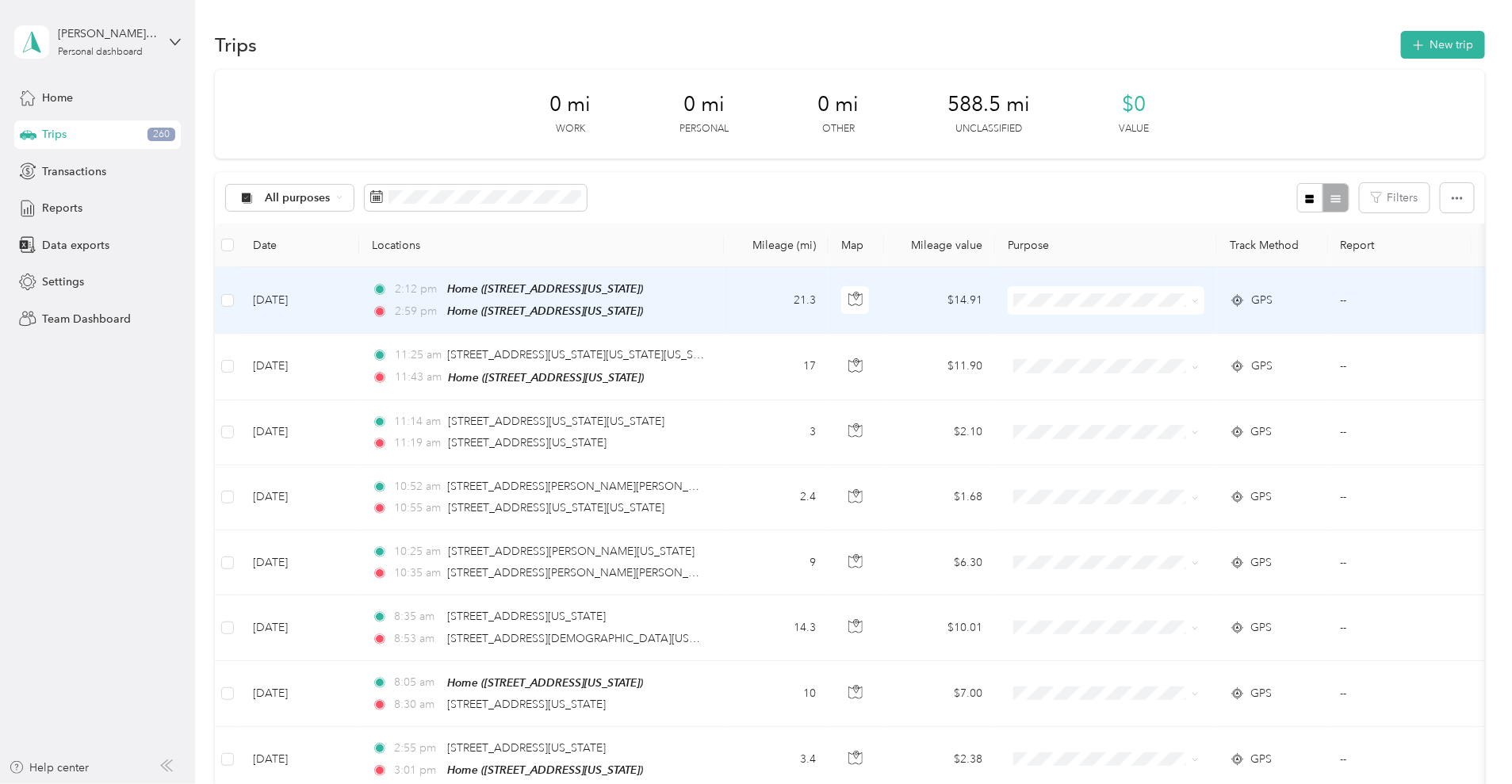
click at [828, 294] on td "21.3" at bounding box center [776, 300] width 104 height 66
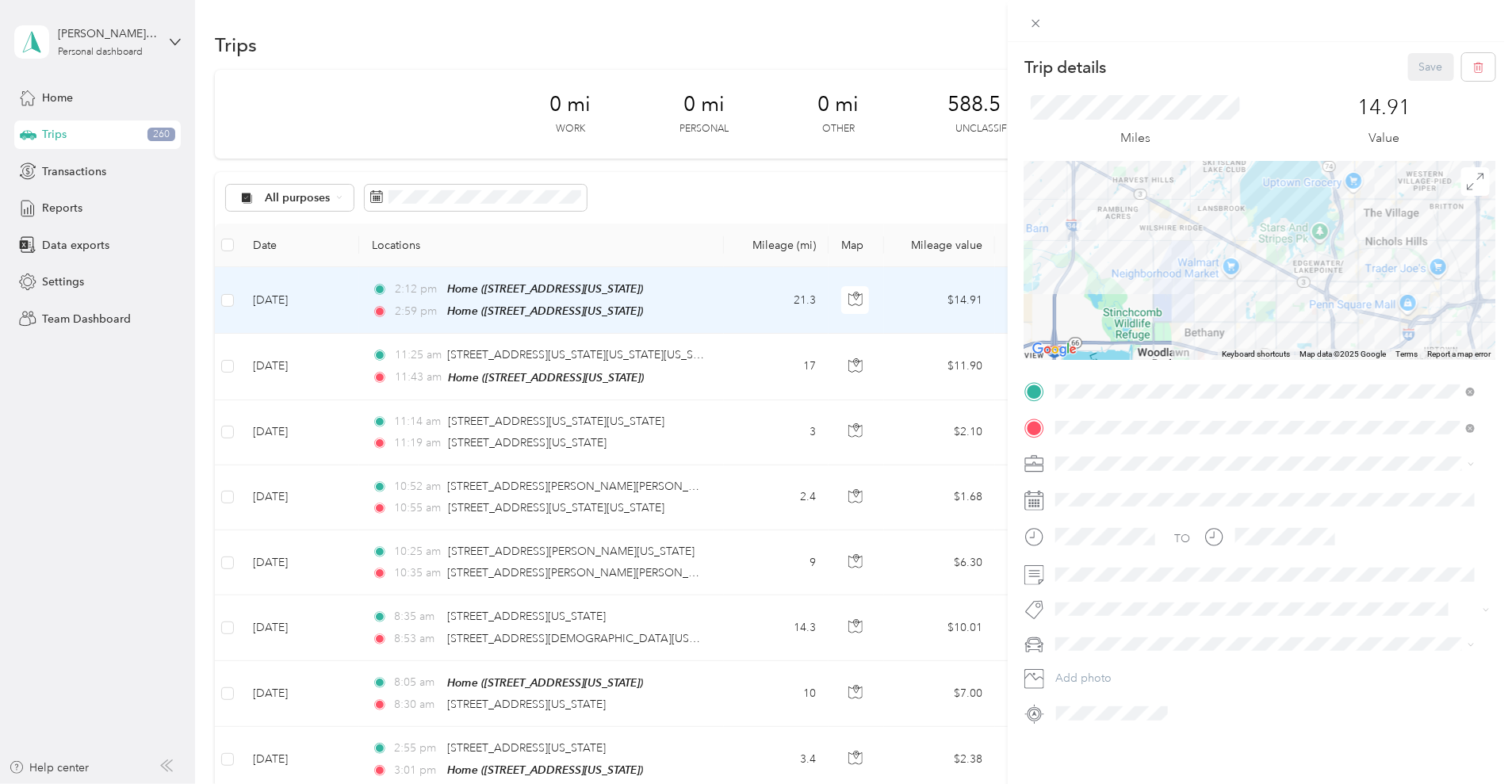
click at [258, 494] on div "Trip details Save This trip cannot be edited because it is either under review,…" at bounding box center [756, 392] width 1512 height 784
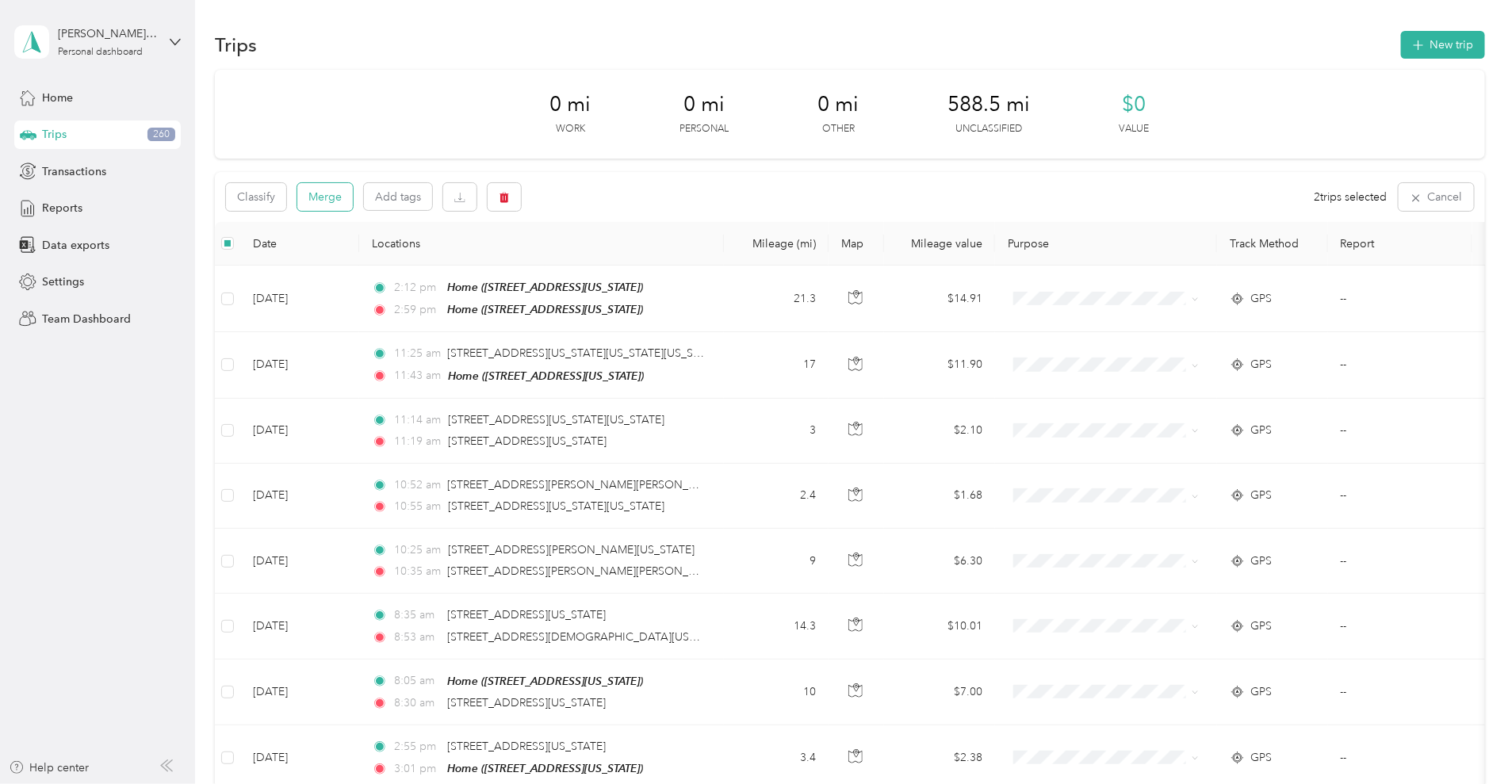
click at [353, 198] on button "Merge" at bounding box center [325, 197] width 55 height 28
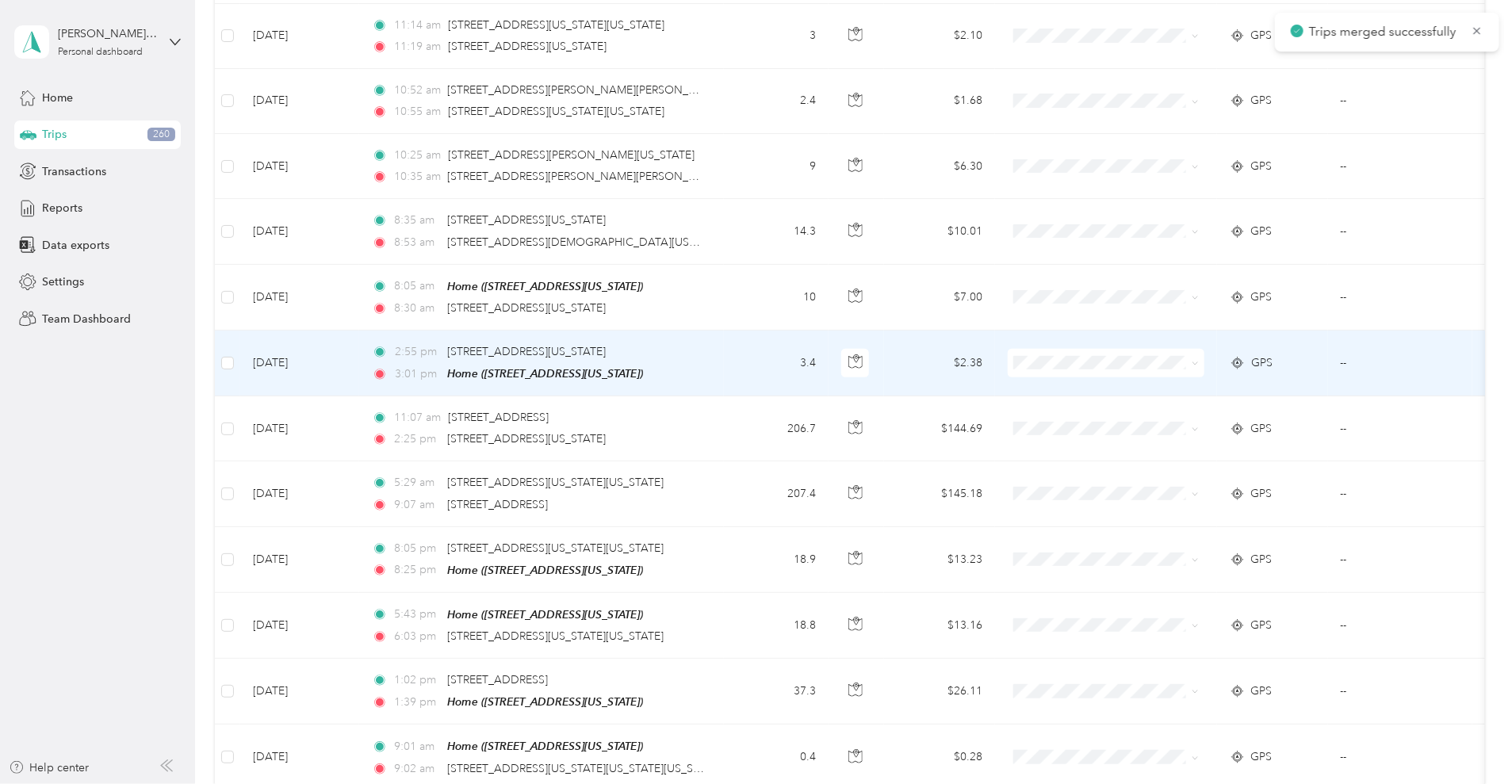
scroll to position [594, 0]
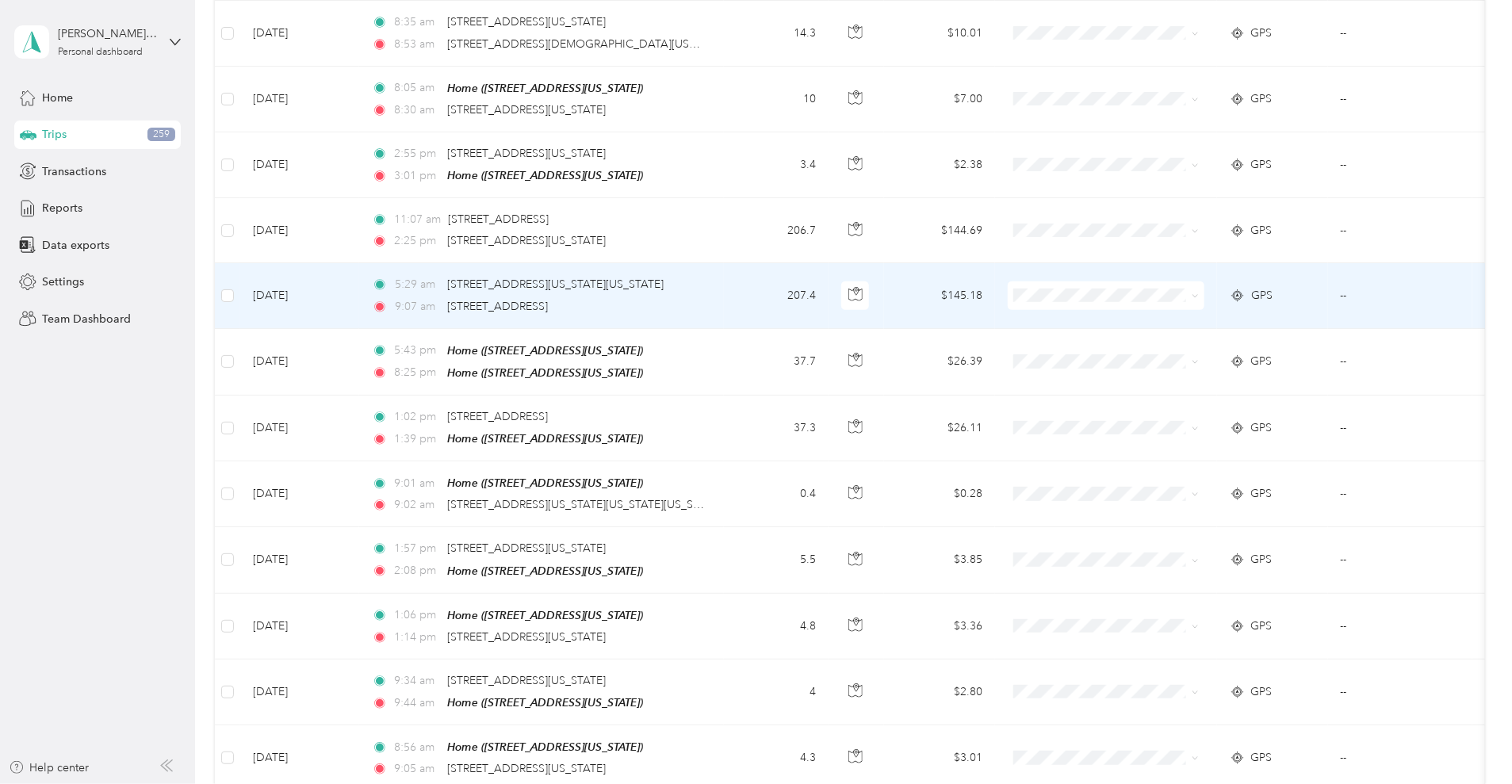
click at [828, 308] on td "207.4" at bounding box center [776, 295] width 104 height 65
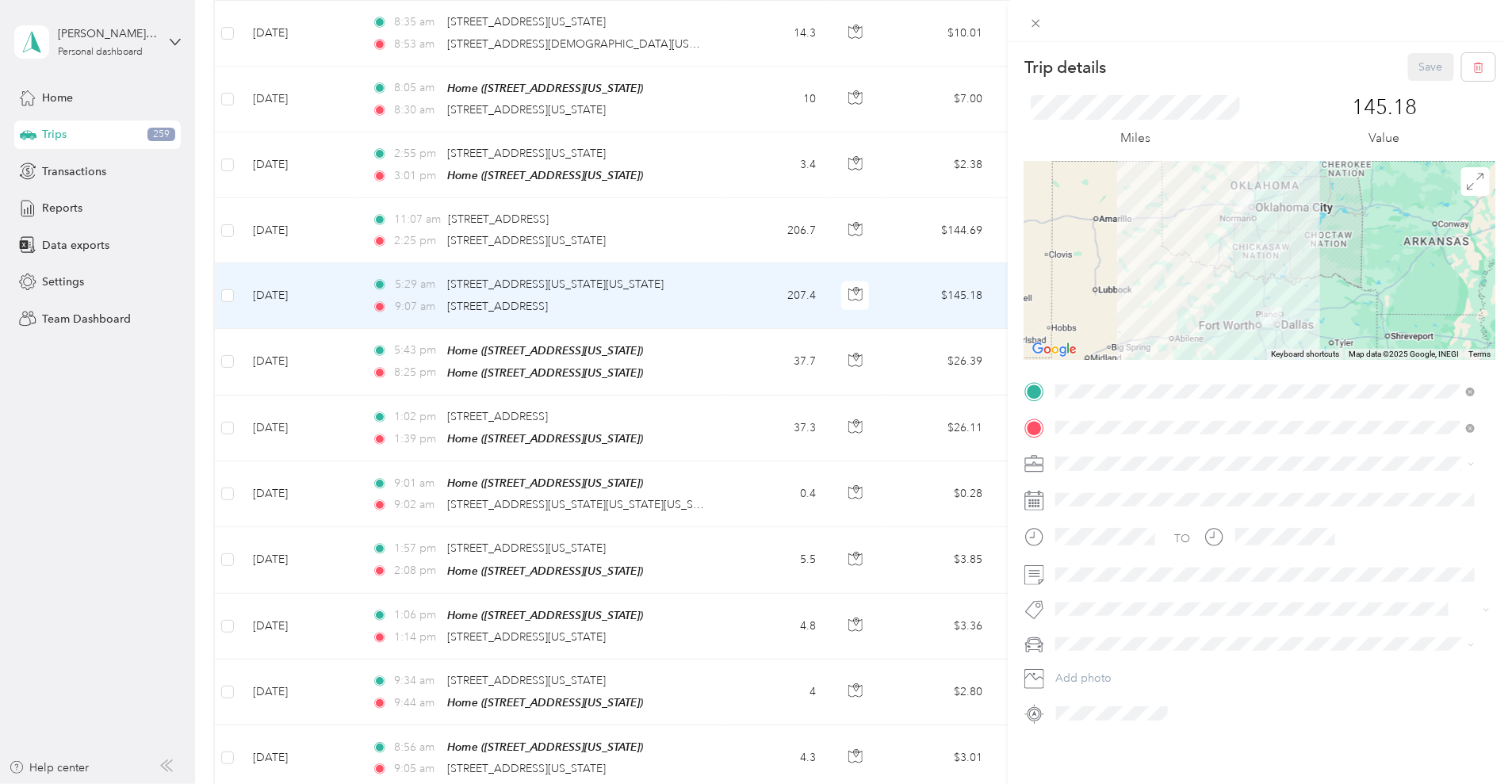
click at [865, 227] on div "Trip details Save This trip cannot be edited because it is either under review,…" at bounding box center [756, 392] width 1512 height 784
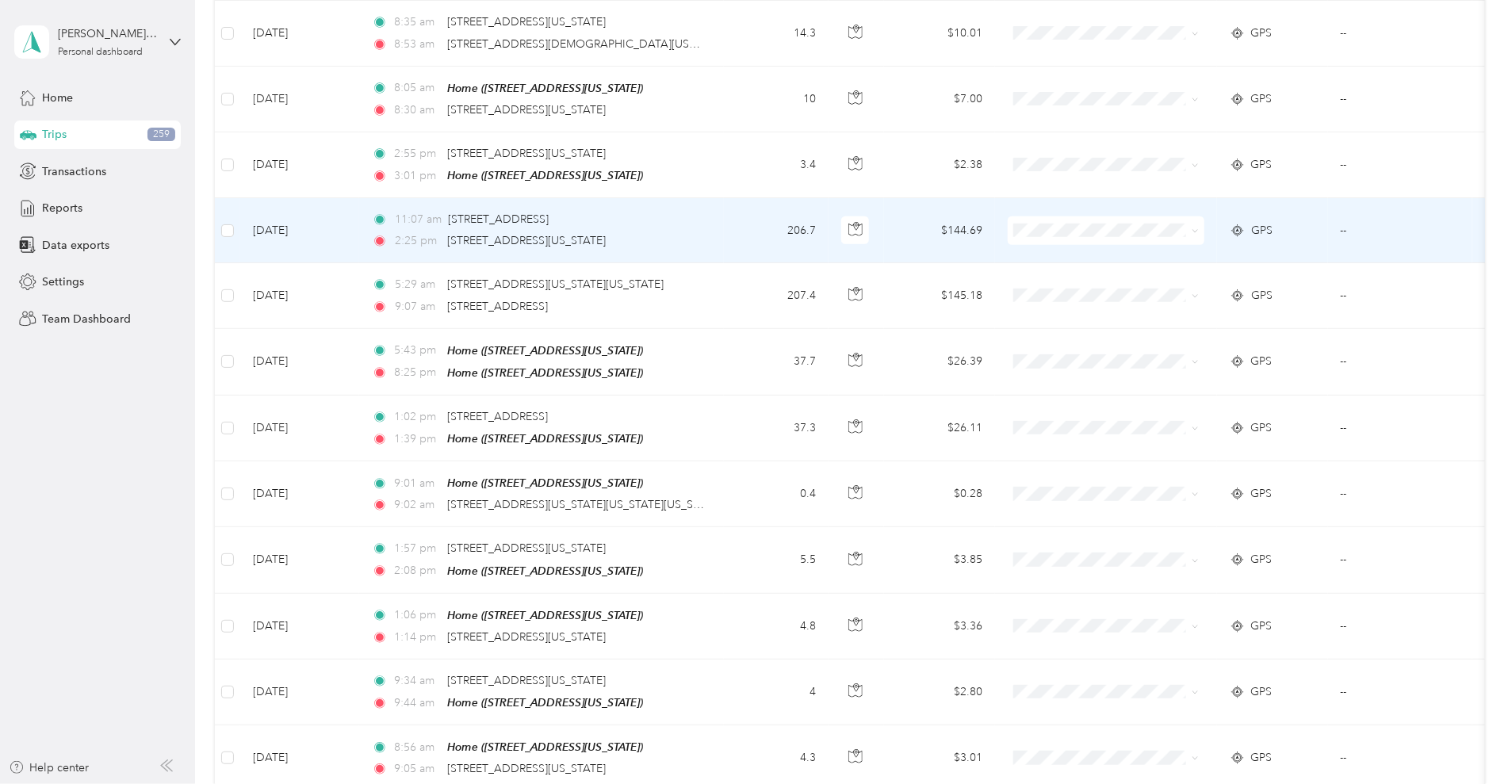
click at [828, 228] on td "206.7" at bounding box center [776, 230] width 104 height 65
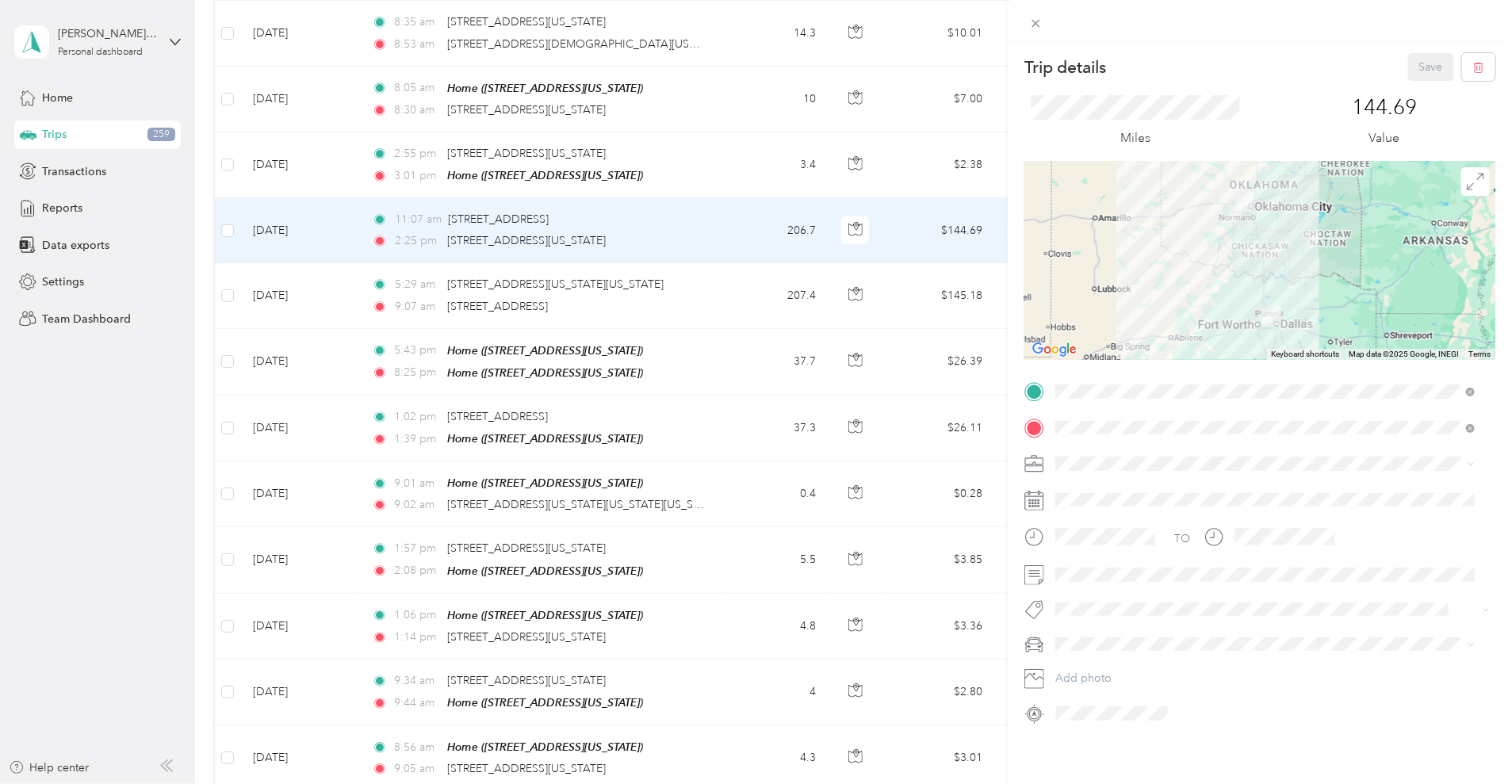
click at [840, 363] on div "Trip details Save This trip cannot be edited because it is either under review,…" at bounding box center [756, 392] width 1512 height 784
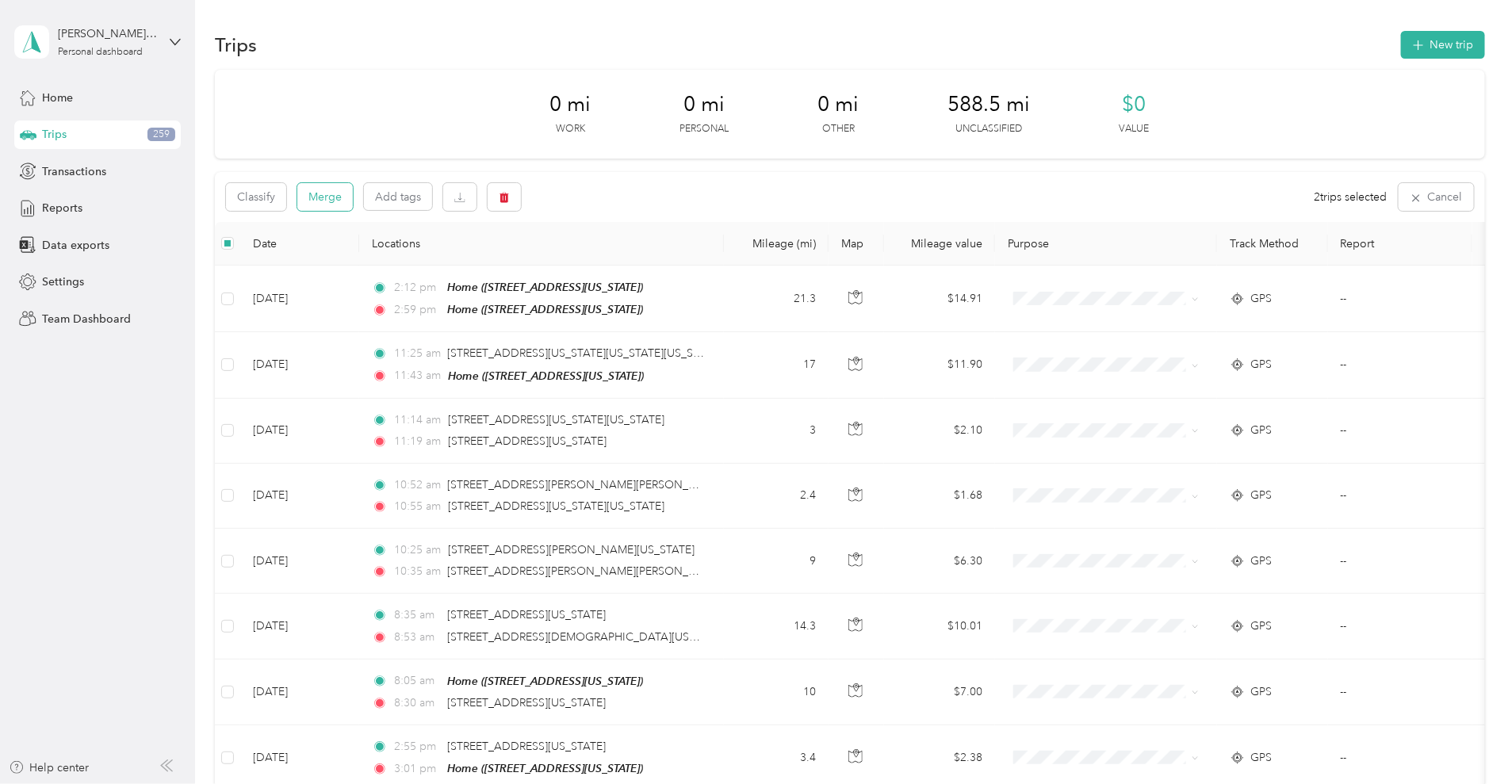
click at [353, 192] on button "Merge" at bounding box center [325, 197] width 55 height 28
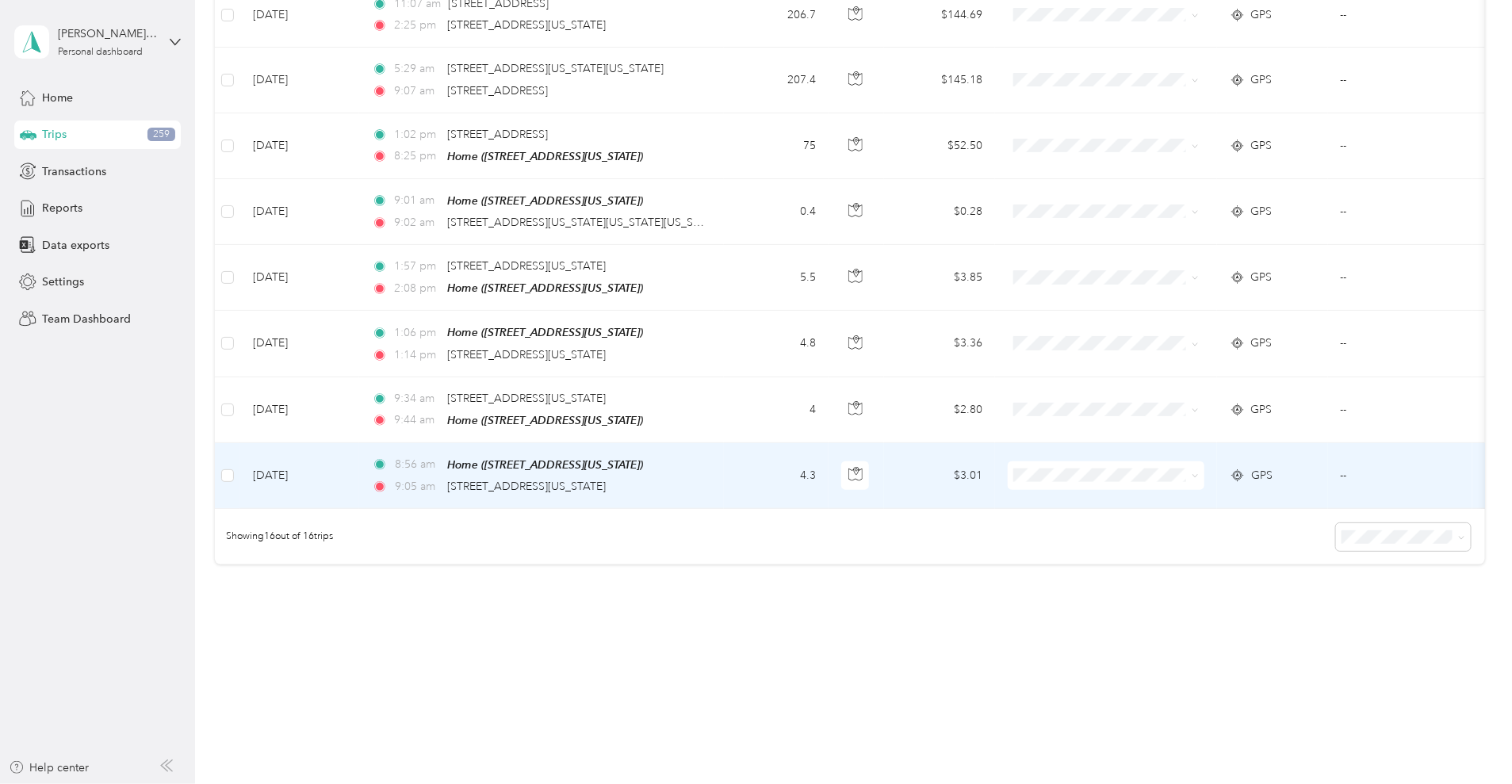
scroll to position [622, 0]
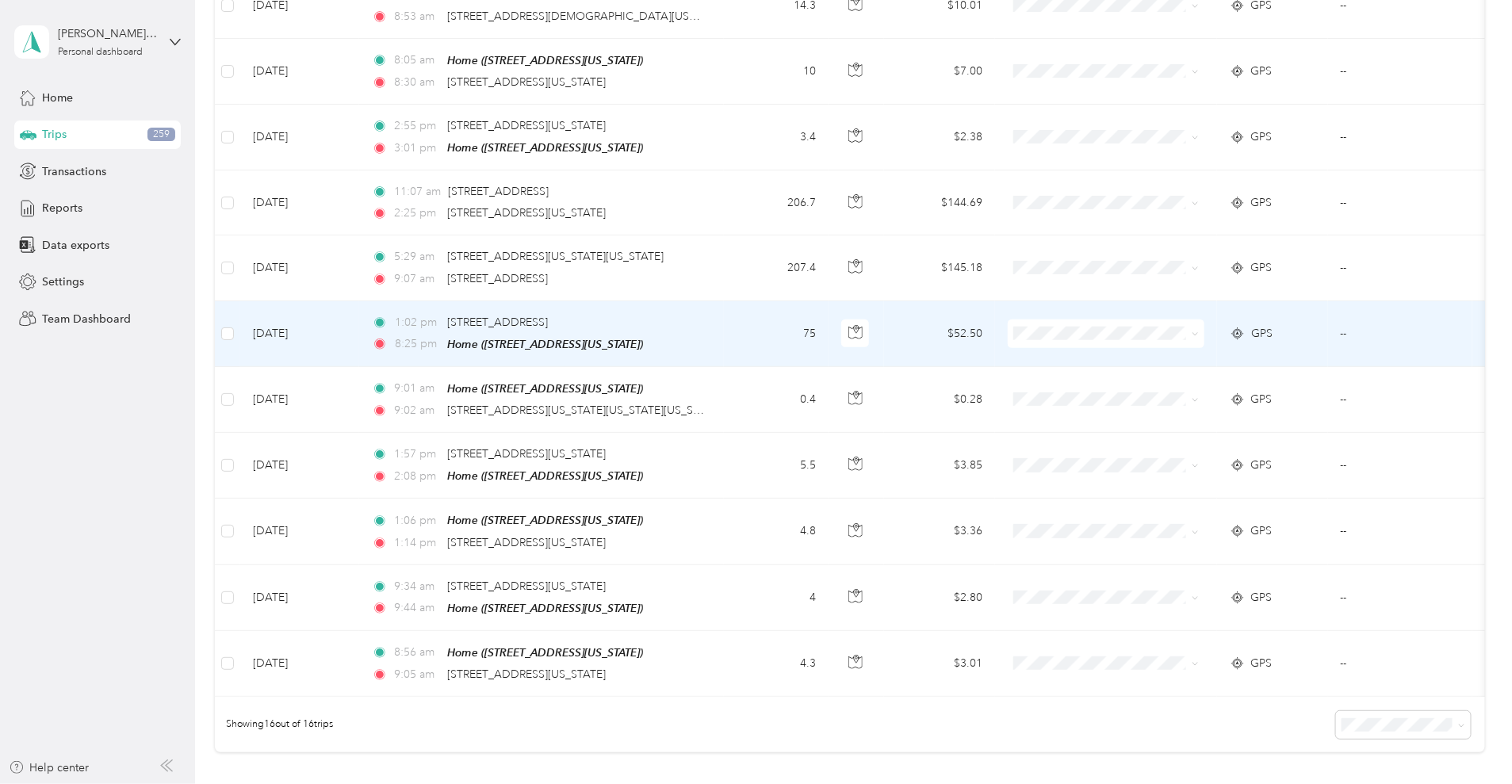
click at [828, 328] on td "75" at bounding box center [776, 334] width 104 height 65
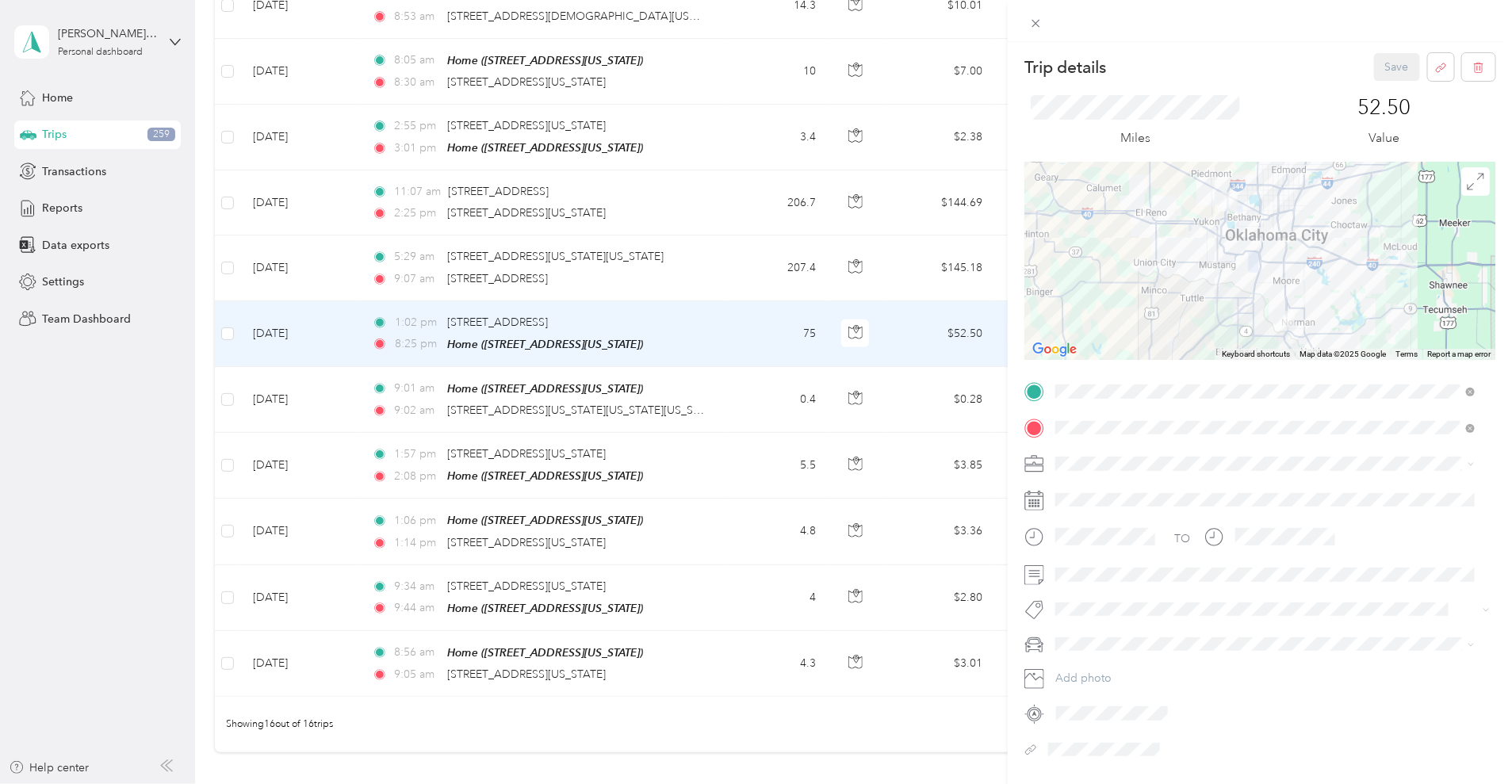
drag, startPoint x: 1342, startPoint y: 263, endPoint x: 1316, endPoint y: 271, distance: 27.2
click at [1316, 271] on div at bounding box center [1260, 261] width 471 height 198
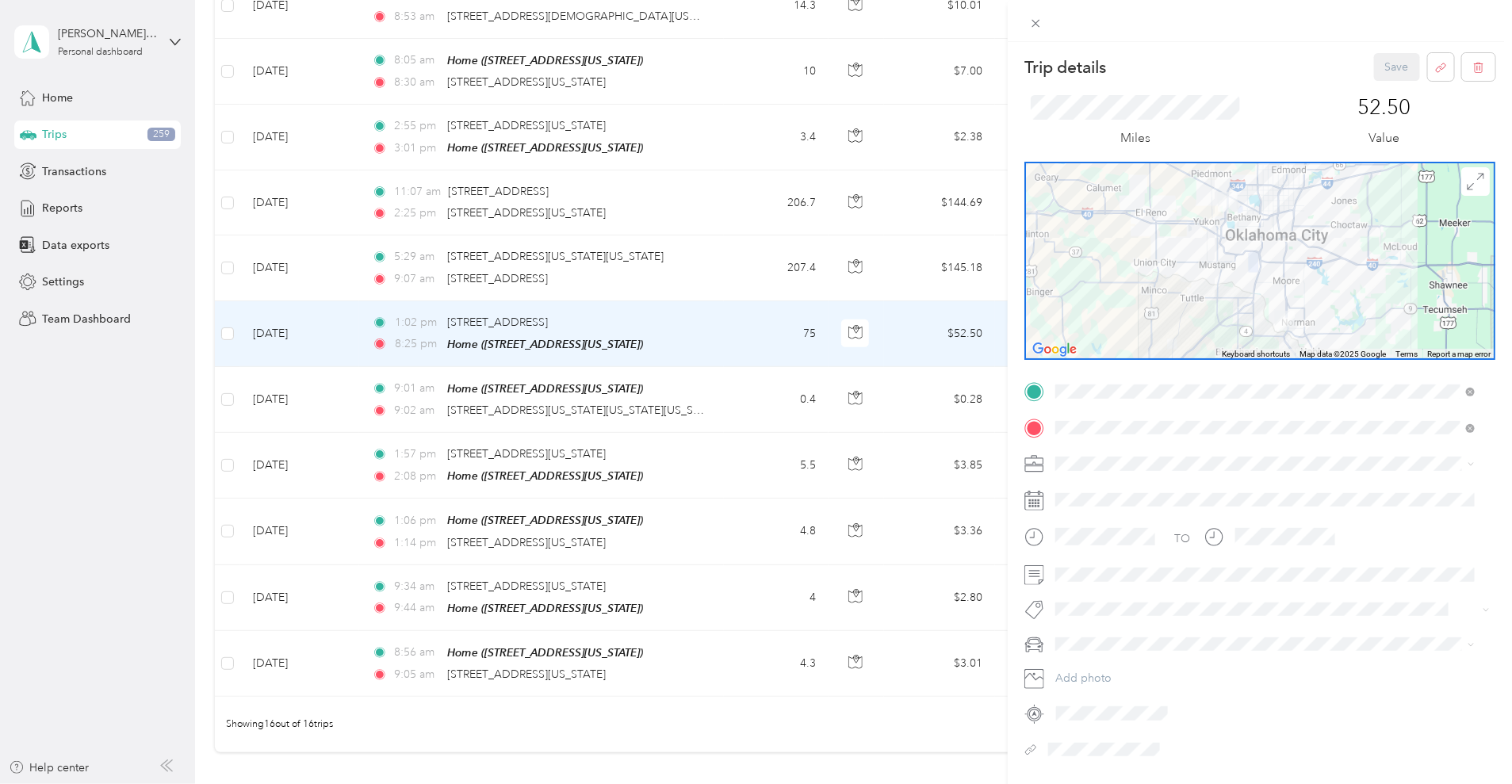
click at [196, 348] on div "Trip details Save This trip cannot be edited because it is either under review,…" at bounding box center [756, 392] width 1512 height 784
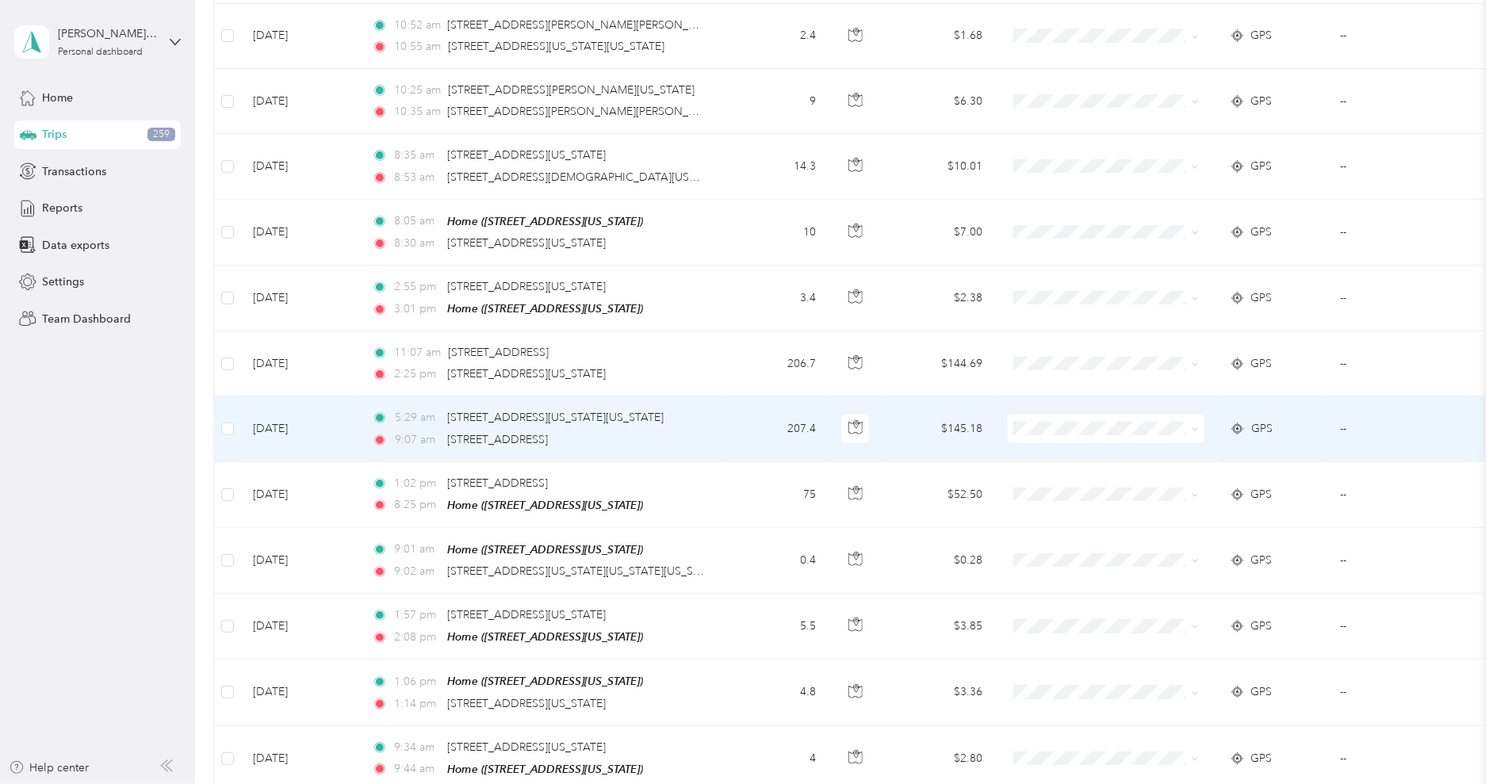
scroll to position [325, 0]
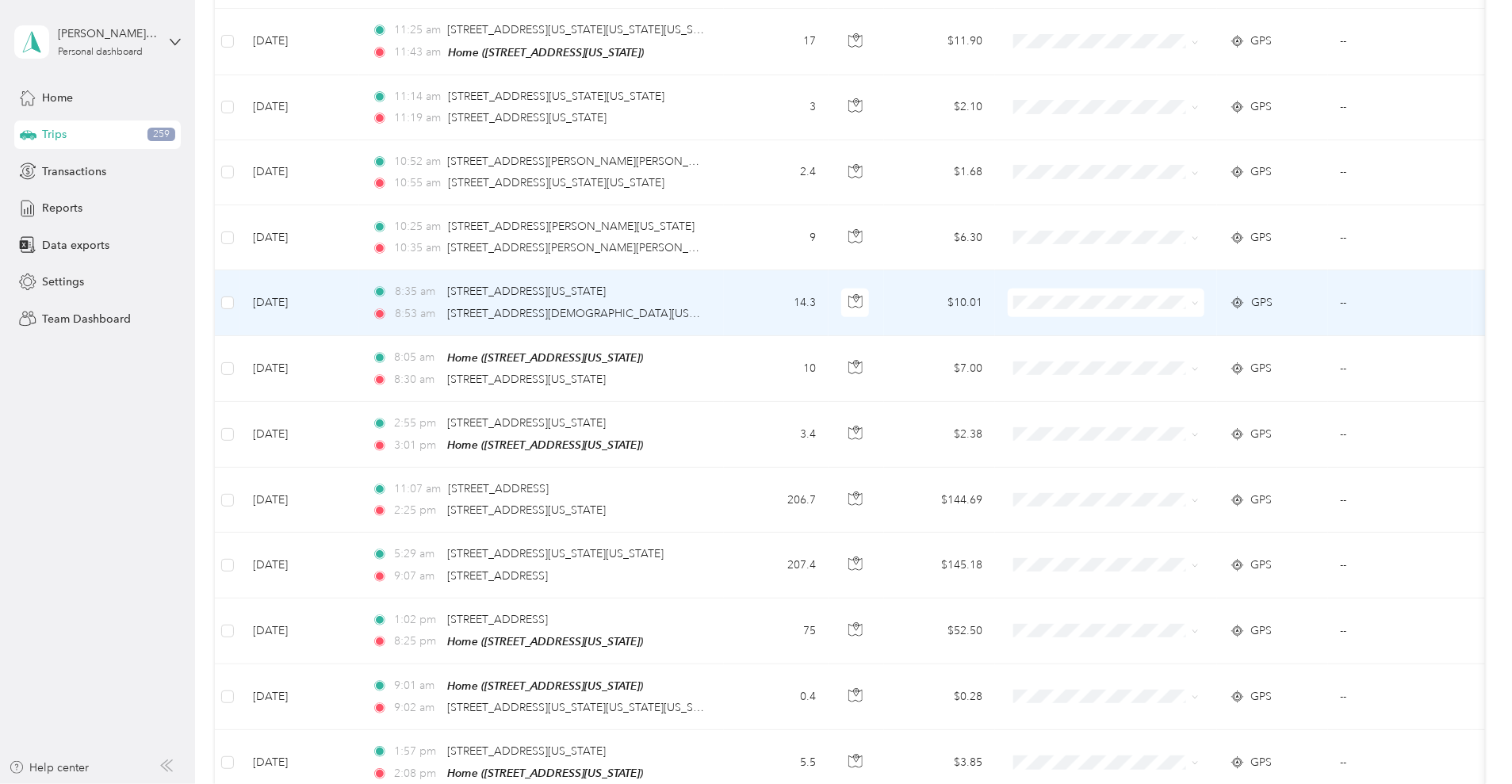
click at [828, 309] on td "14.3" at bounding box center [776, 302] width 104 height 65
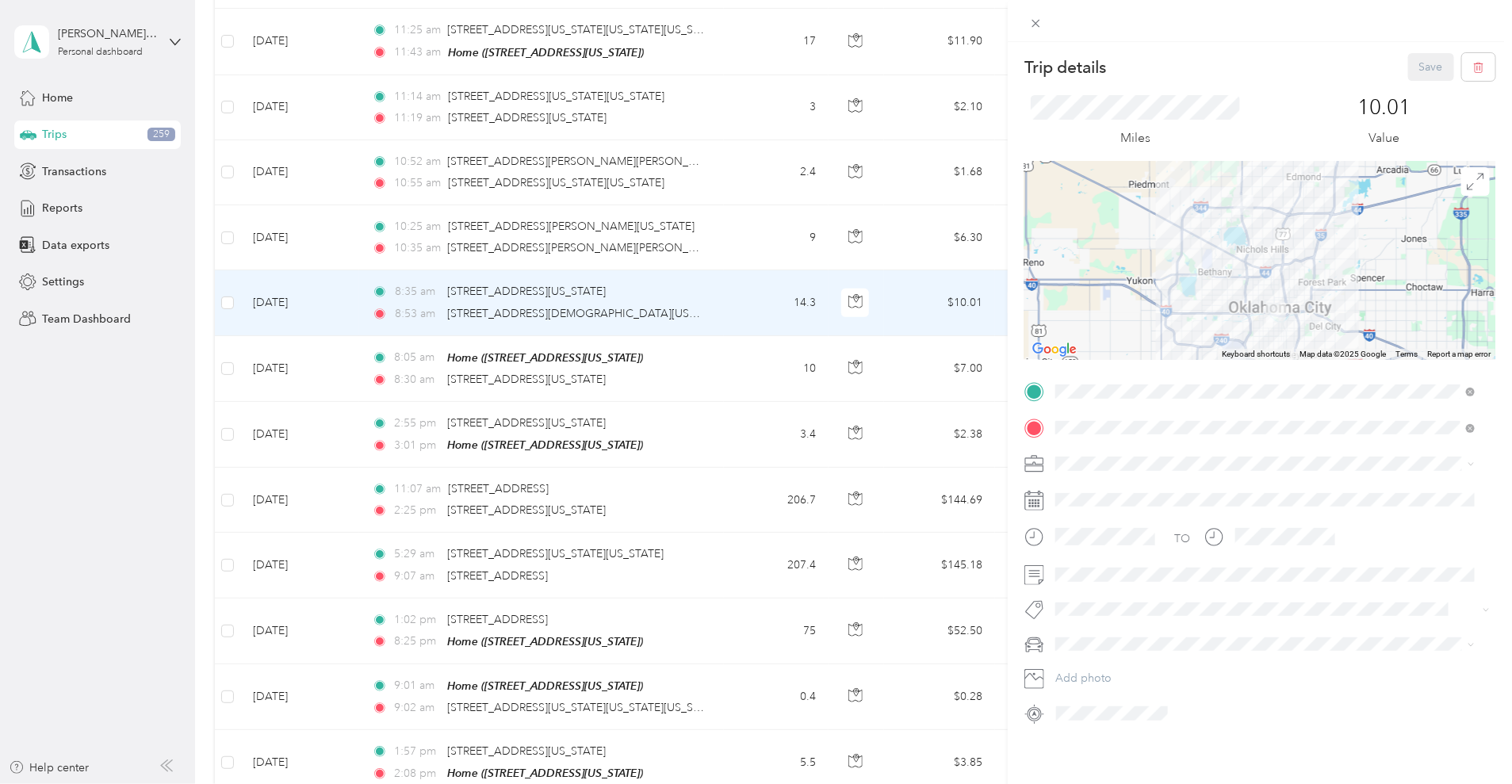
click at [262, 334] on div "Trip details Save This trip cannot be edited because it is either under review,…" at bounding box center [756, 392] width 1512 height 784
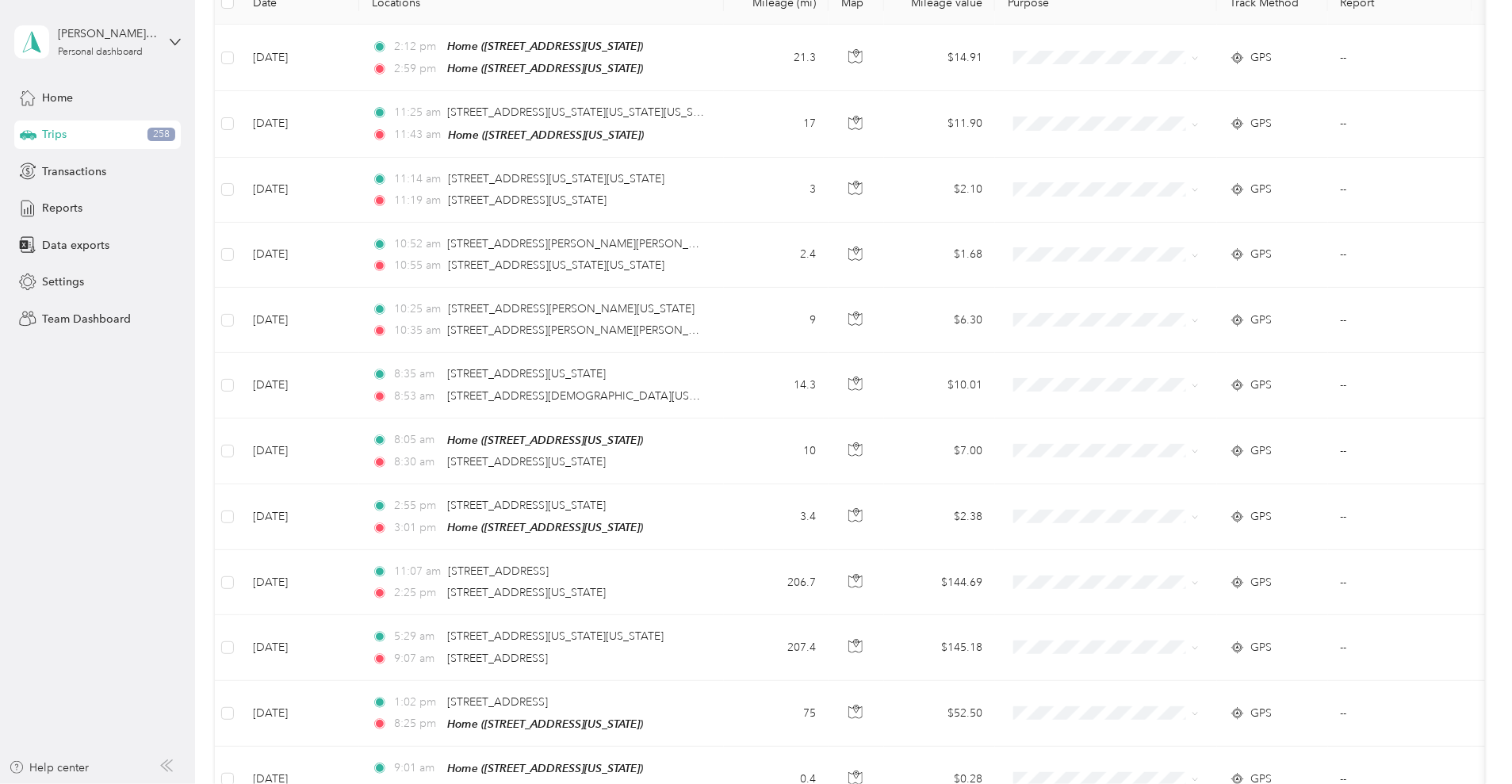
scroll to position [226, 0]
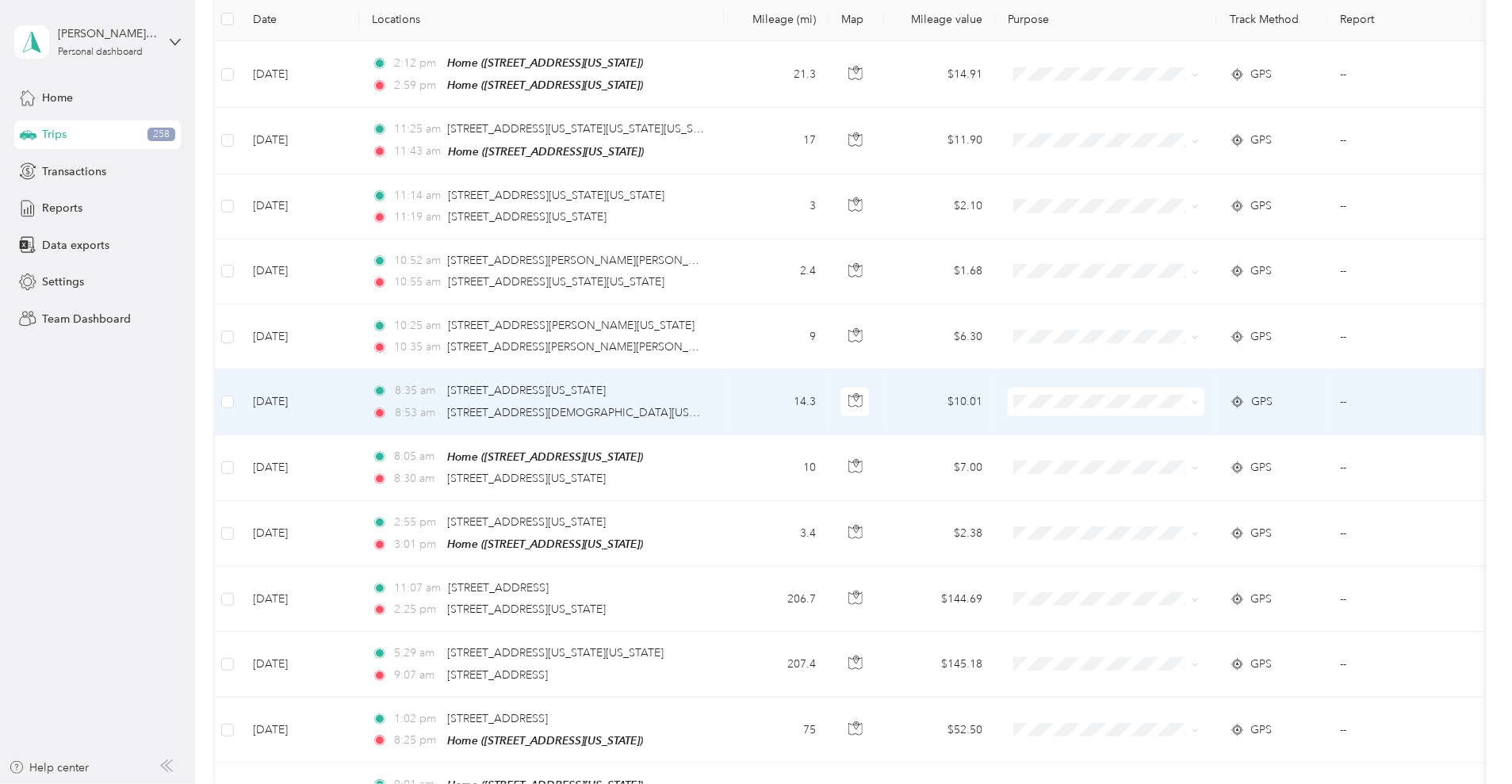
click at [828, 401] on td "14.3" at bounding box center [776, 401] width 104 height 65
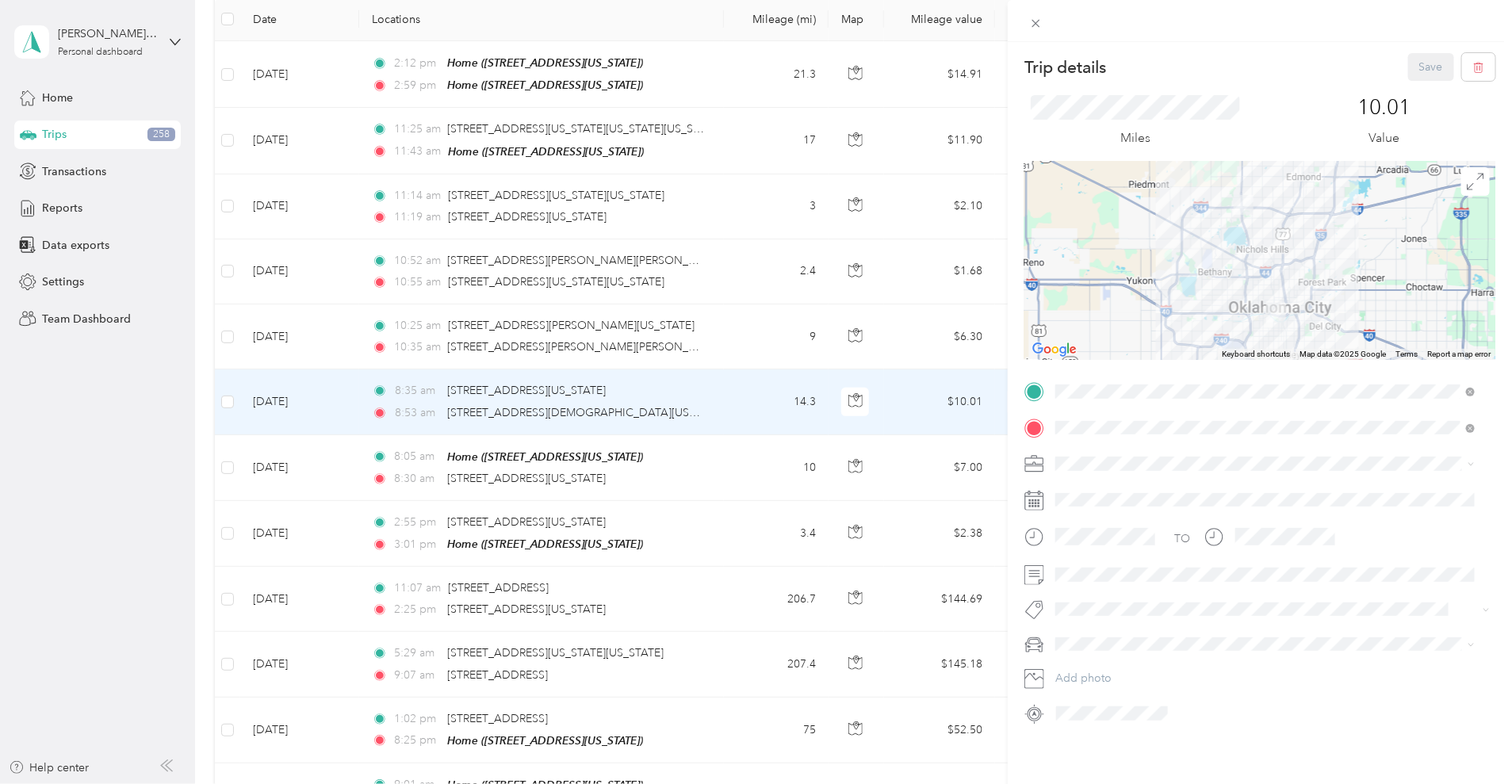
click at [847, 334] on div "Trip details Save This trip cannot be edited because it is either under review,…" at bounding box center [756, 392] width 1512 height 784
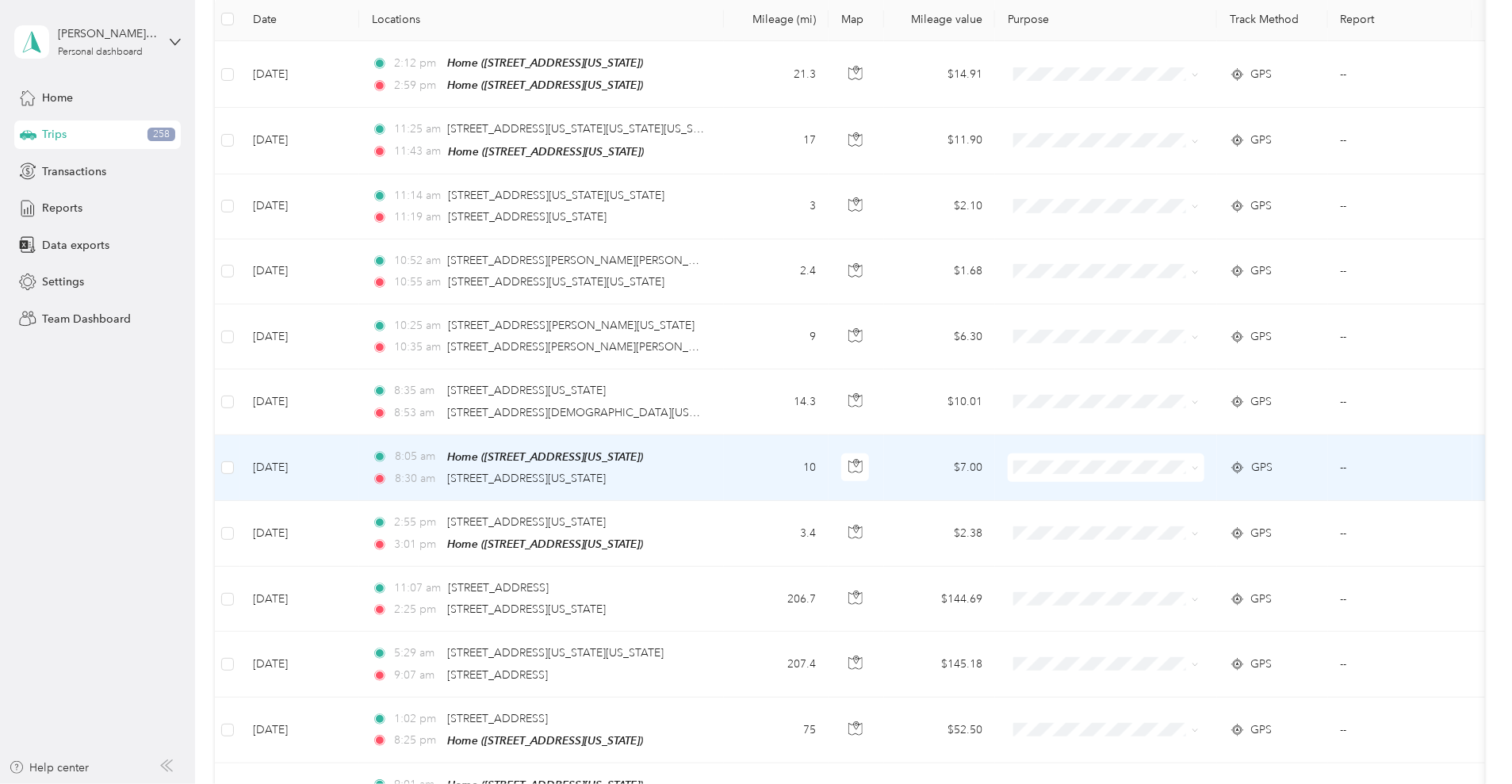
click at [241, 470] on td at bounding box center [227, 468] width 25 height 65
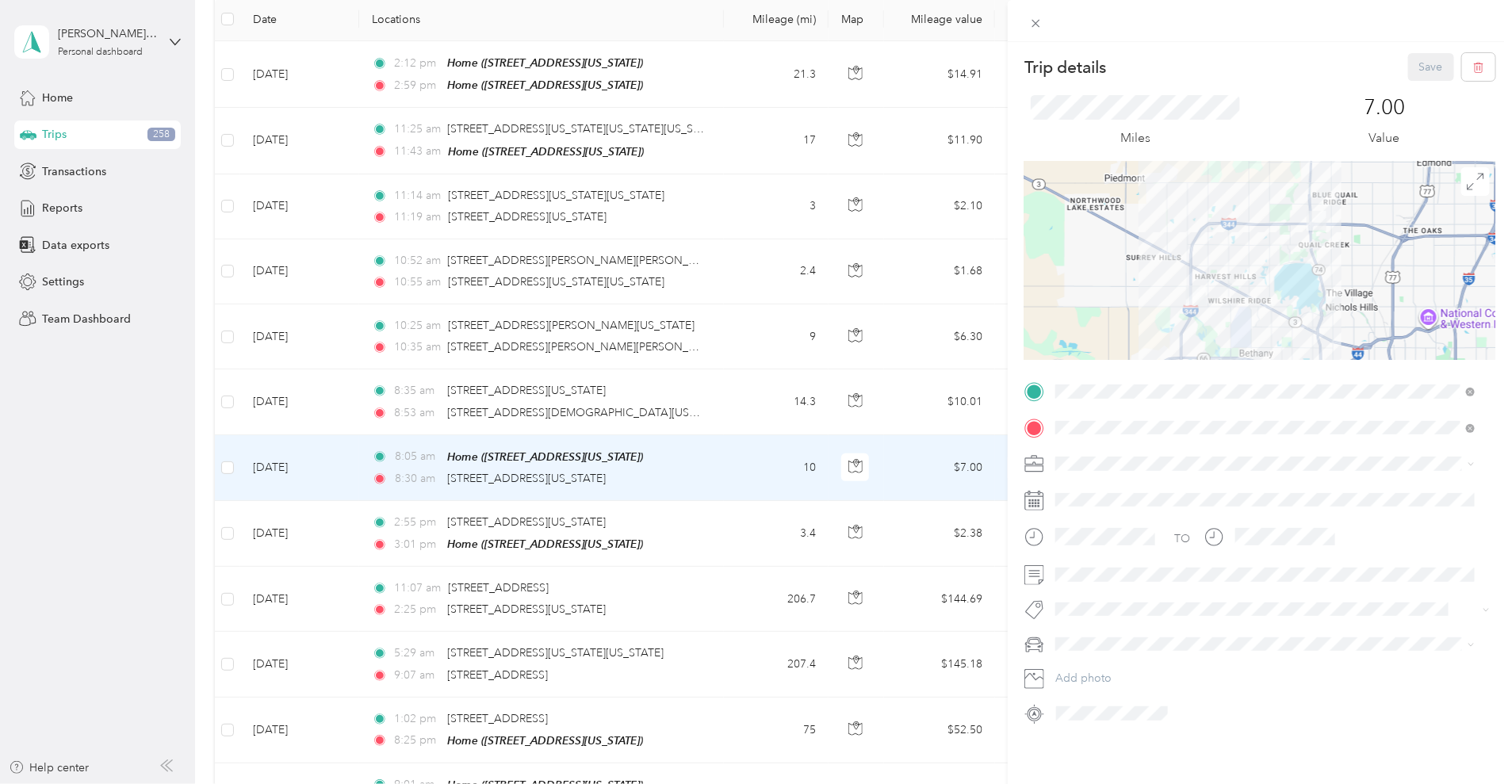
click at [328, 398] on div "Trip details Save This trip cannot be edited because it is either under review,…" at bounding box center [756, 392] width 1512 height 784
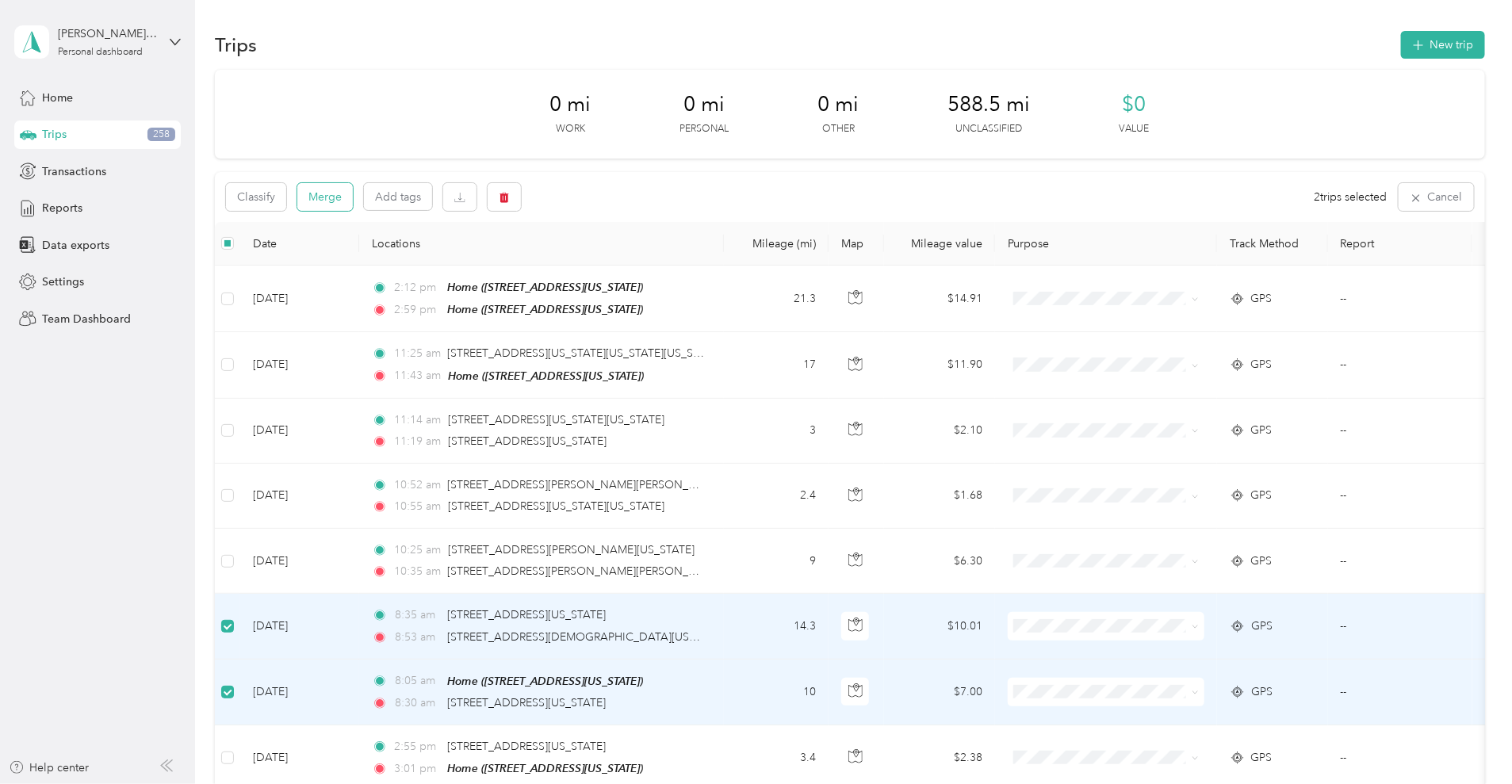
click at [353, 196] on button "Merge" at bounding box center [325, 197] width 55 height 28
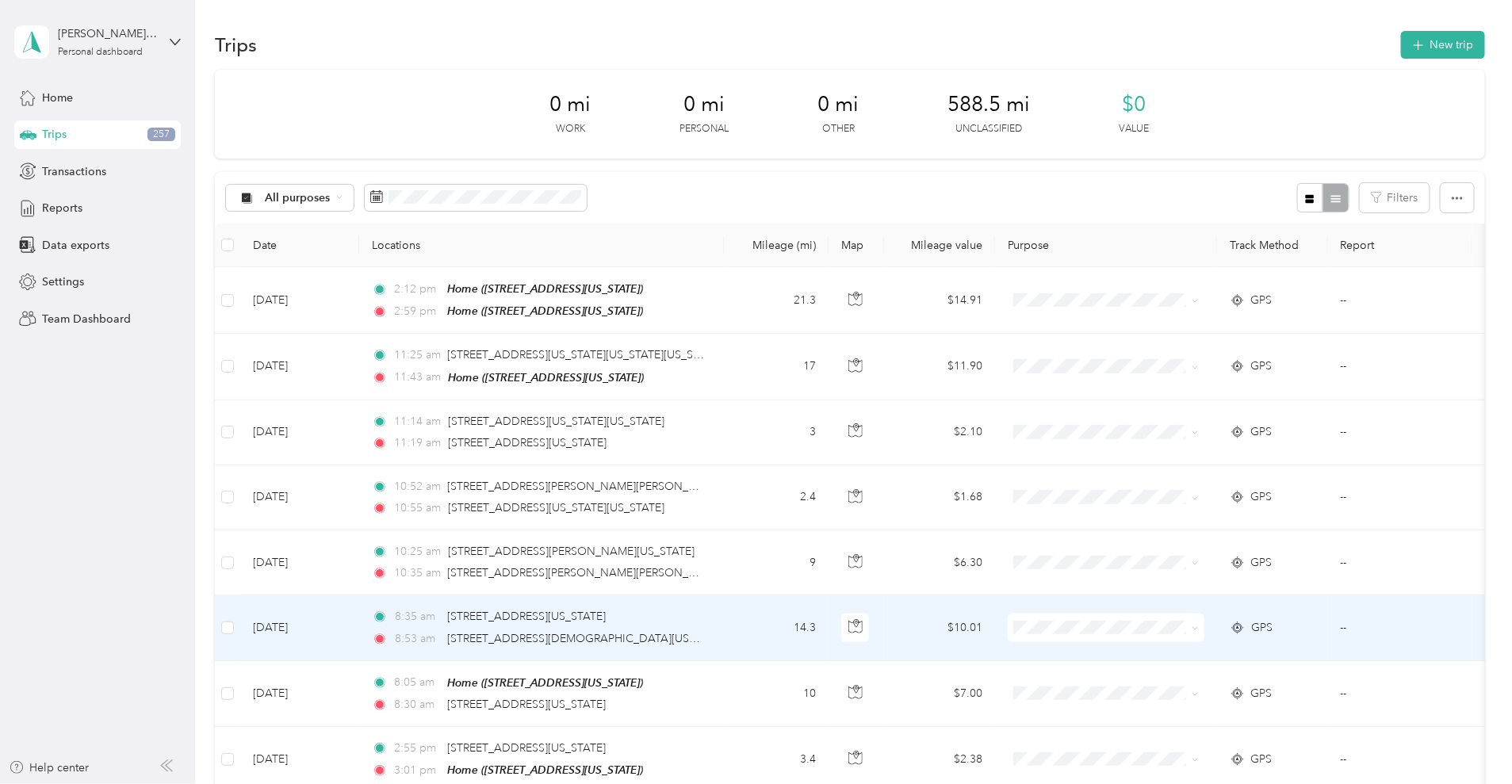
click at [828, 648] on td "14.3" at bounding box center [776, 627] width 104 height 65
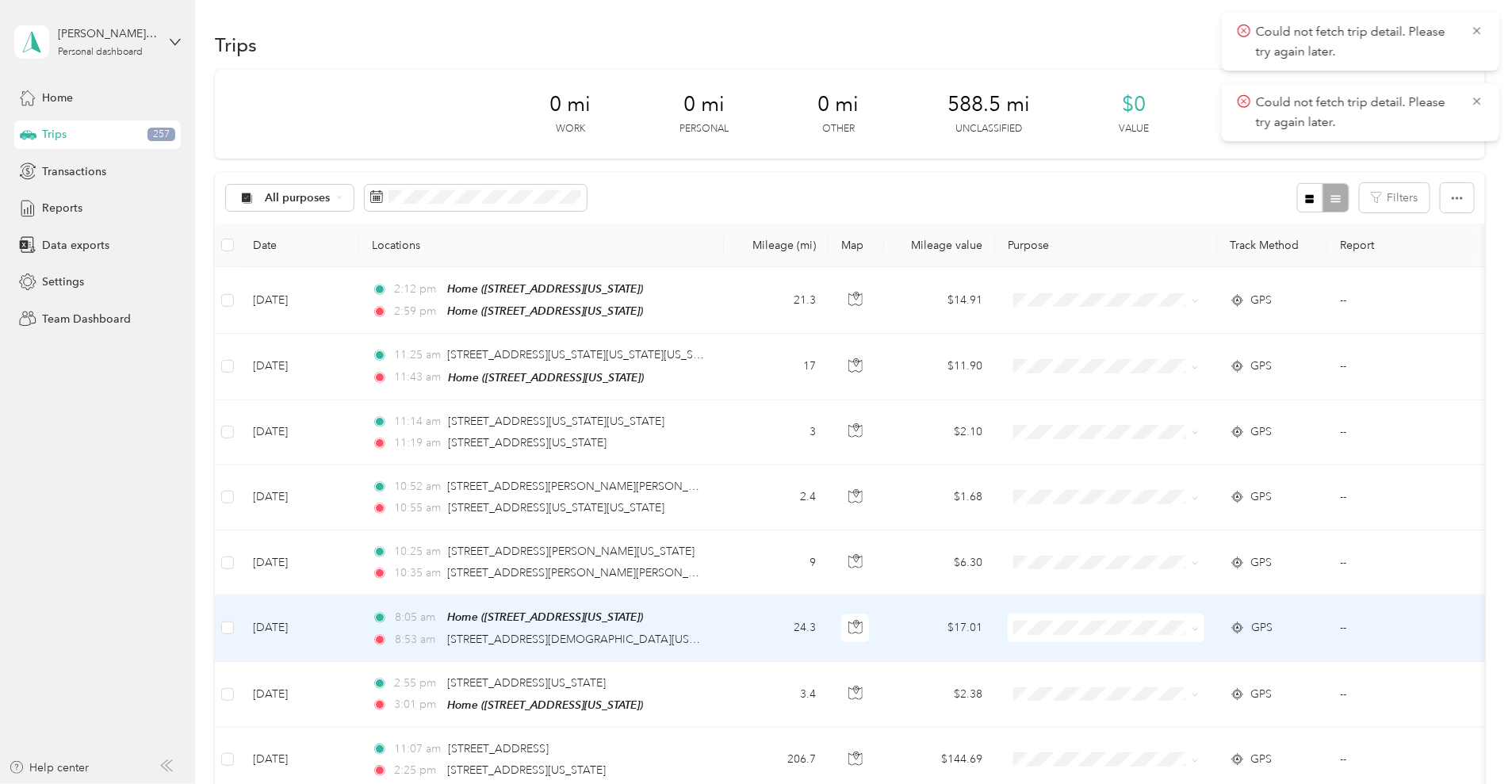
click at [828, 638] on td "24.3" at bounding box center [776, 628] width 104 height 65
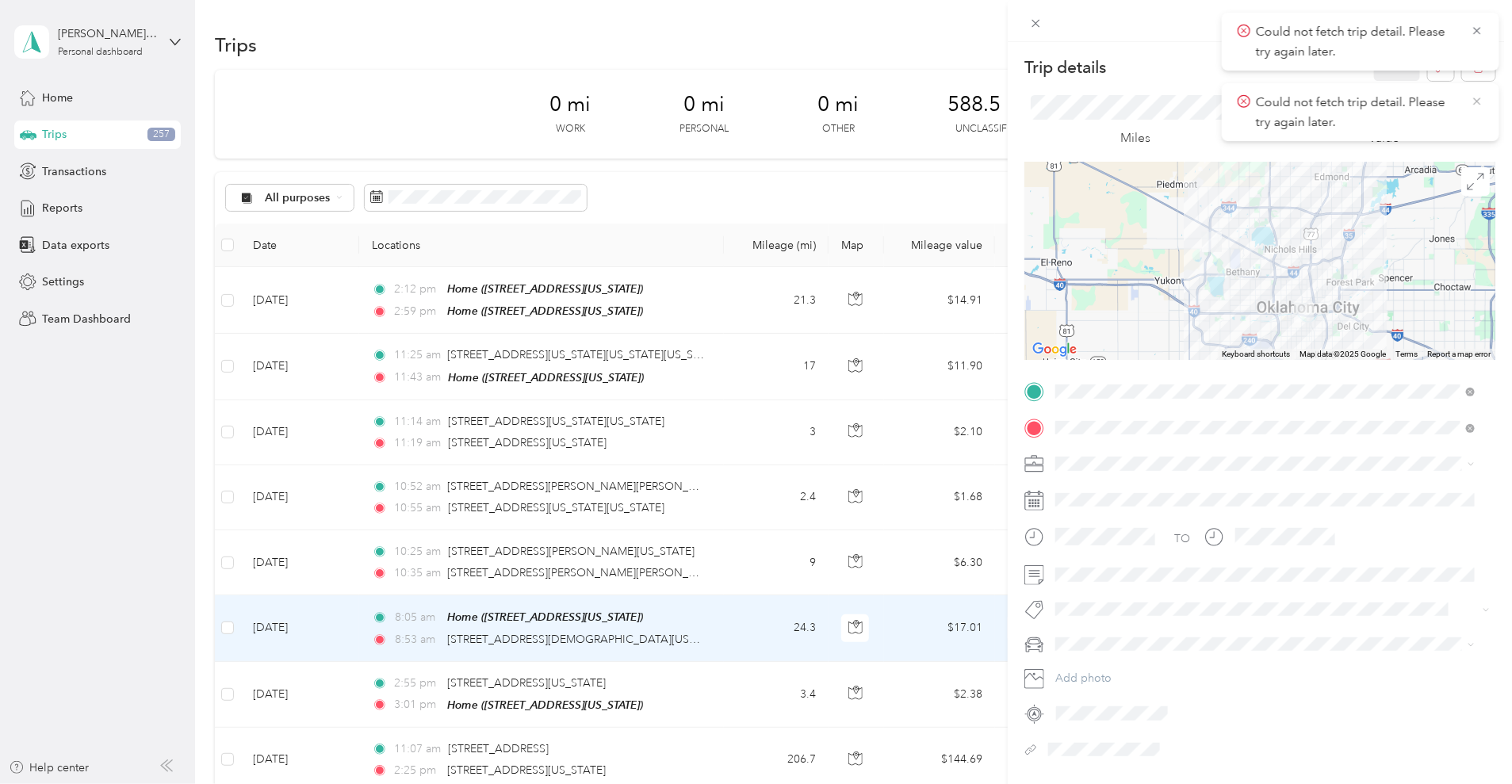
click at [1480, 103] on icon at bounding box center [1477, 101] width 7 height 7
click at [1481, 26] on icon at bounding box center [1478, 31] width 13 height 15
